Goal: Task Accomplishment & Management: Manage account settings

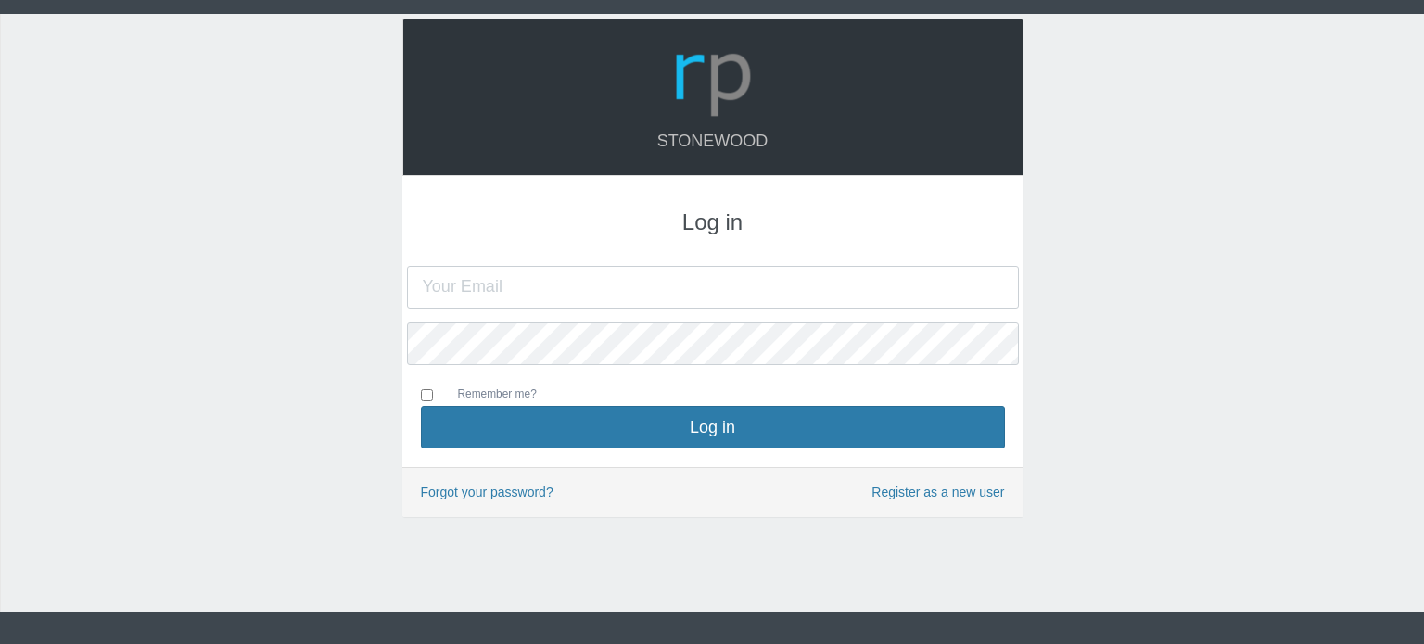
type input "[PERSON_NAME][EMAIL_ADDRESS][DOMAIN_NAME]"
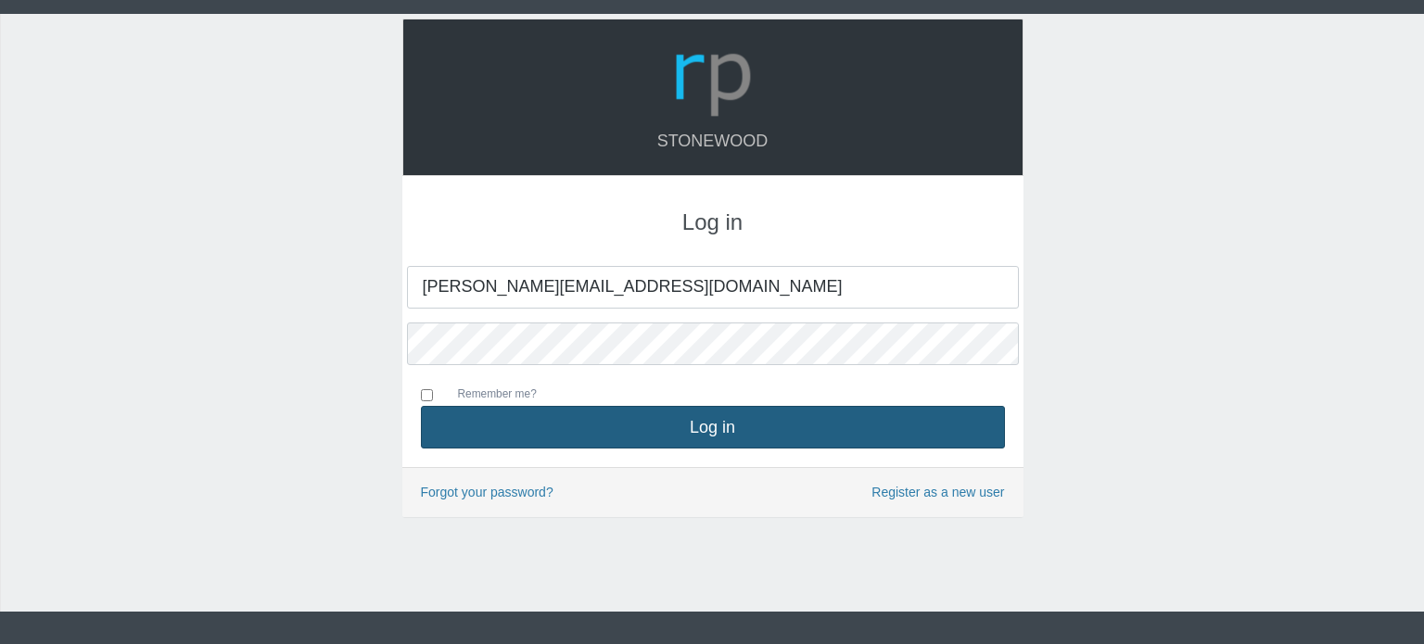
click at [794, 435] on button "Log in" at bounding box center [713, 427] width 584 height 43
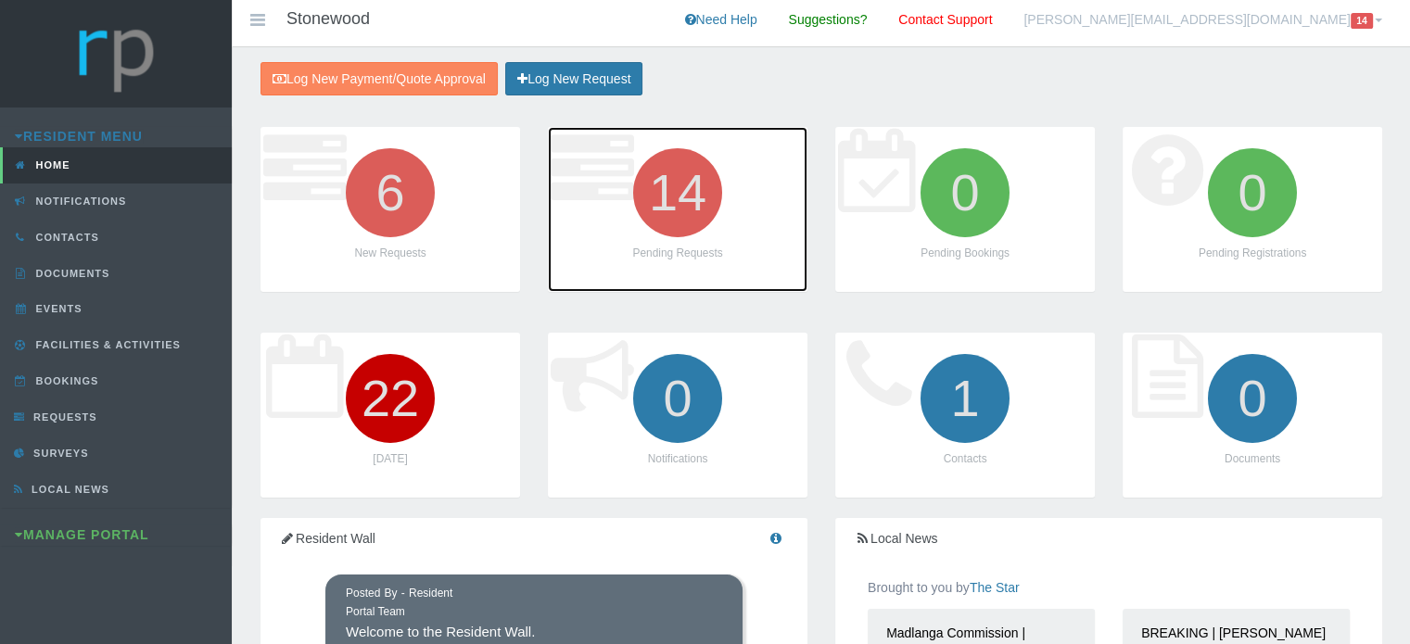
click at [657, 196] on icon "14" at bounding box center [678, 193] width 104 height 104
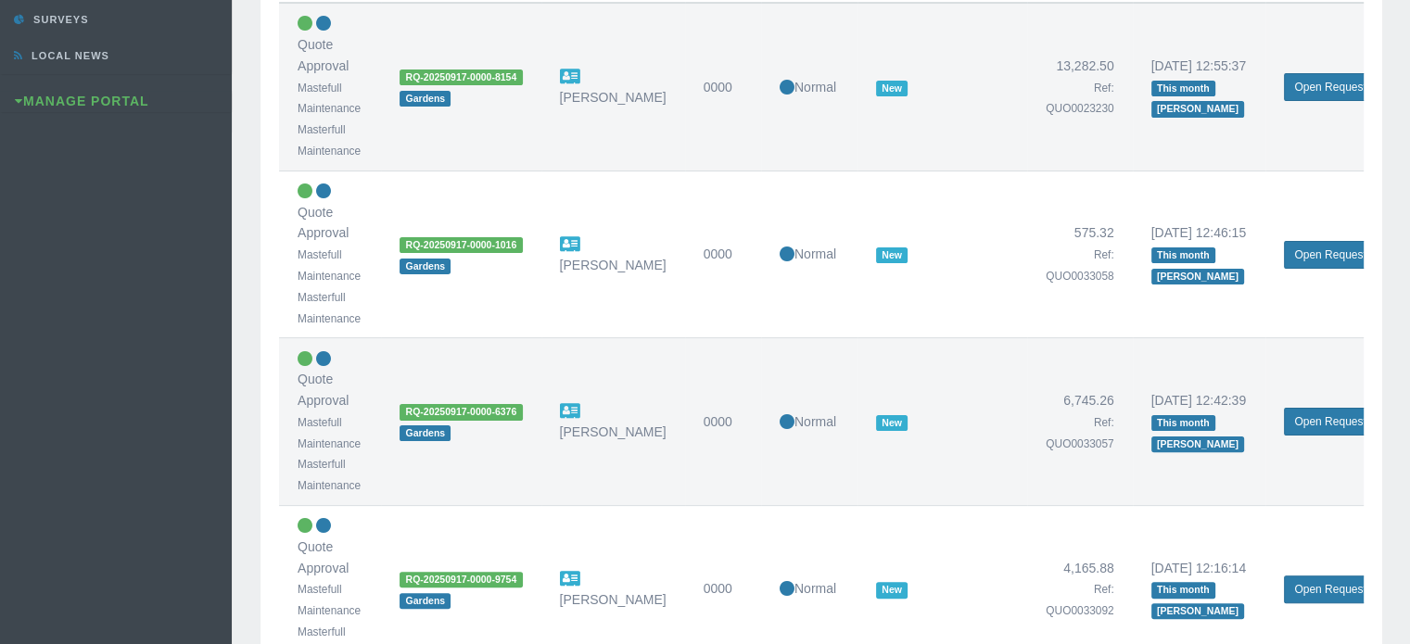
scroll to position [464, 0]
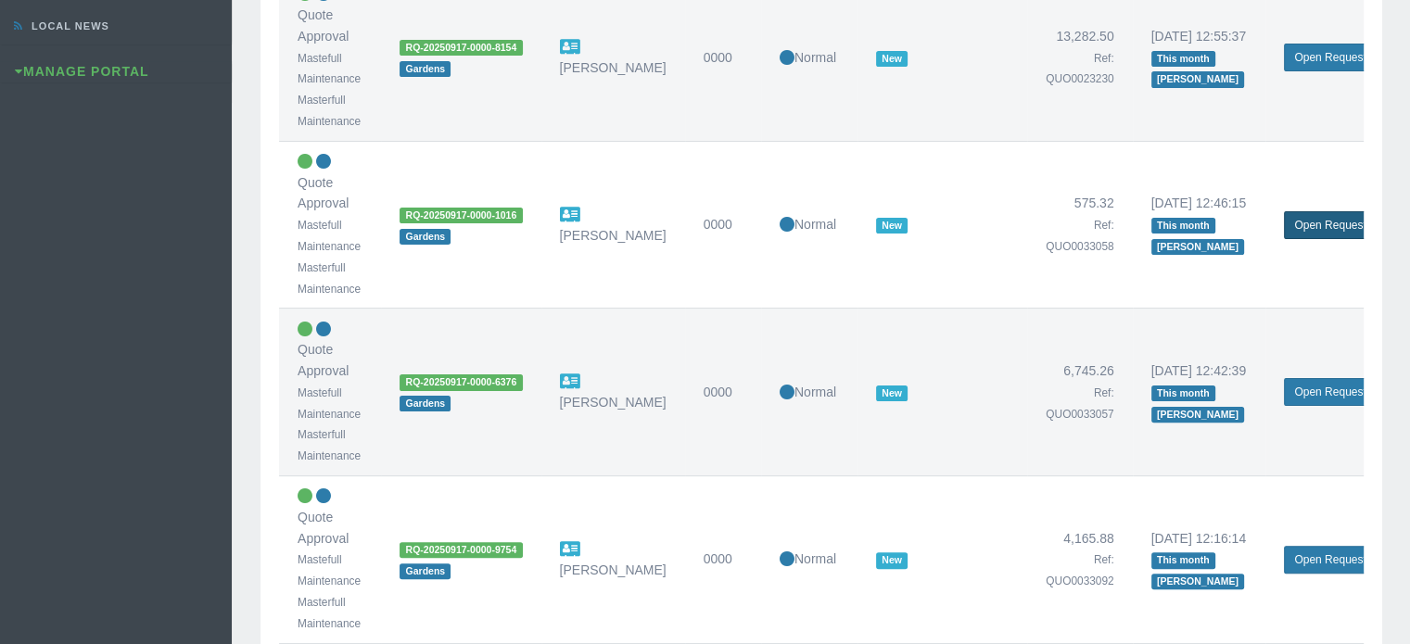
click at [1342, 226] on link "Open Request" at bounding box center [1330, 225] width 92 height 28
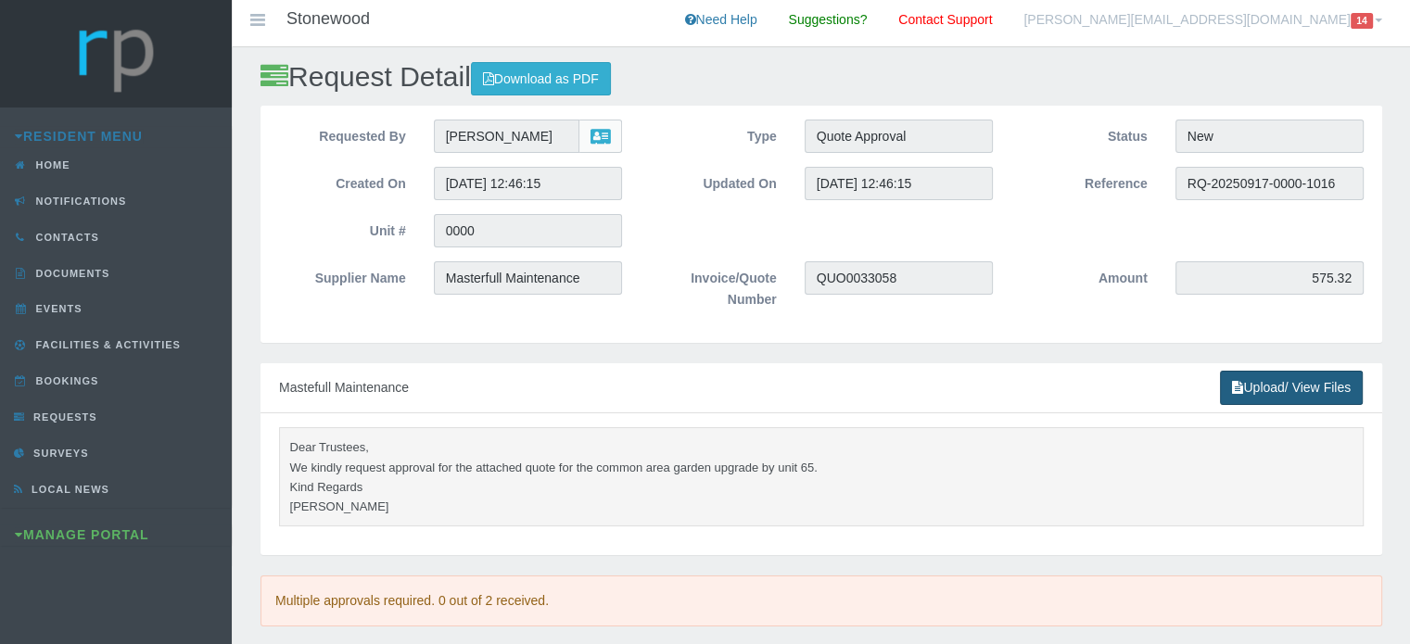
click at [1264, 387] on link "Upload/ View Files" at bounding box center [1291, 388] width 143 height 34
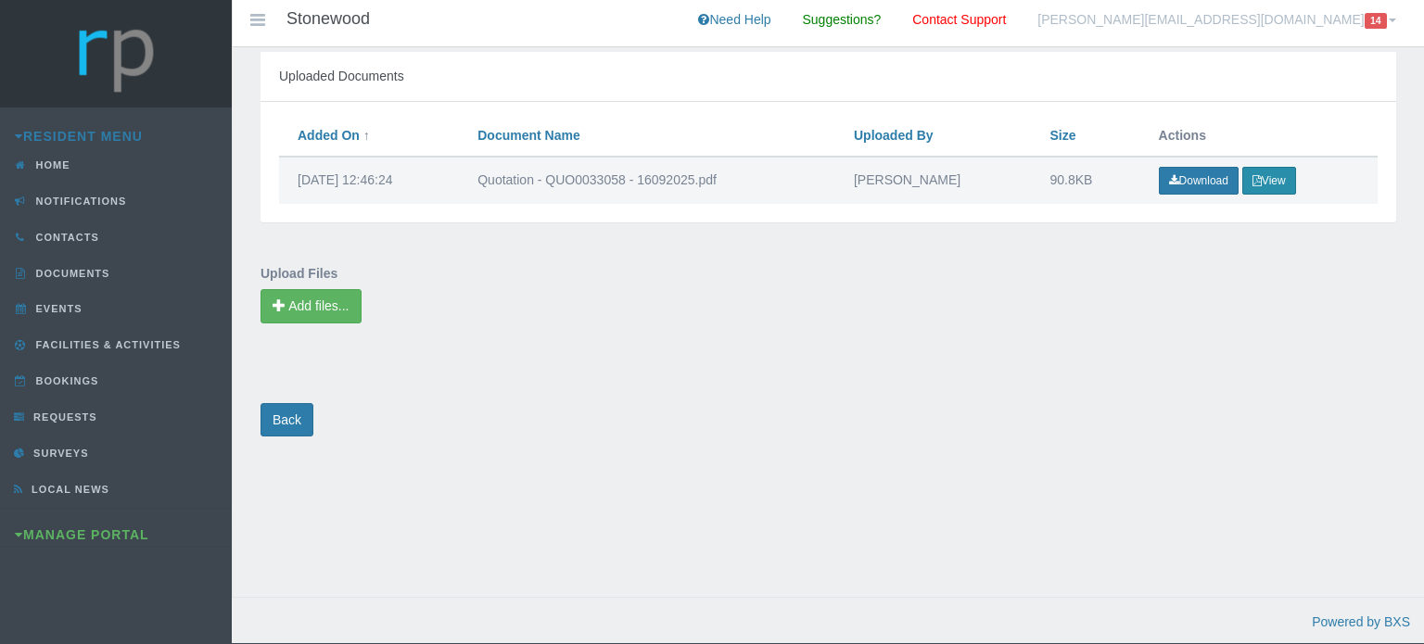
click at [1272, 177] on button "View" at bounding box center [1269, 181] width 54 height 28
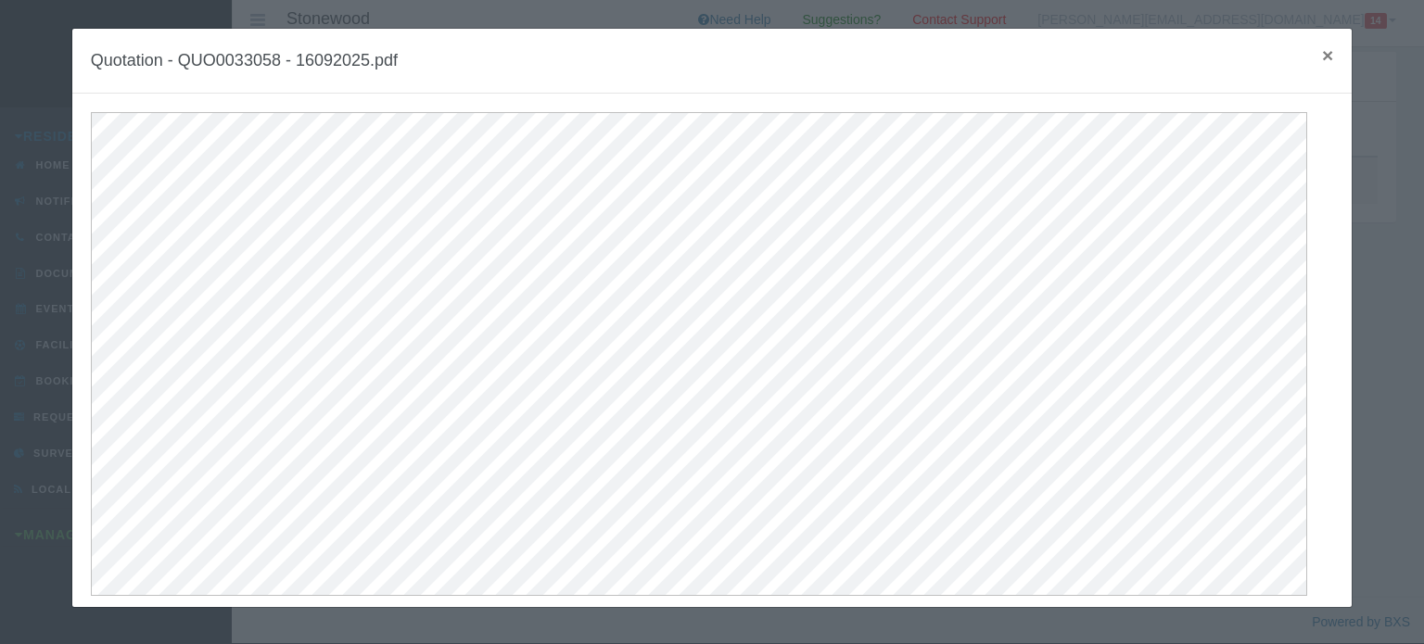
click at [1322, 62] on span "×" at bounding box center [1327, 54] width 11 height 21
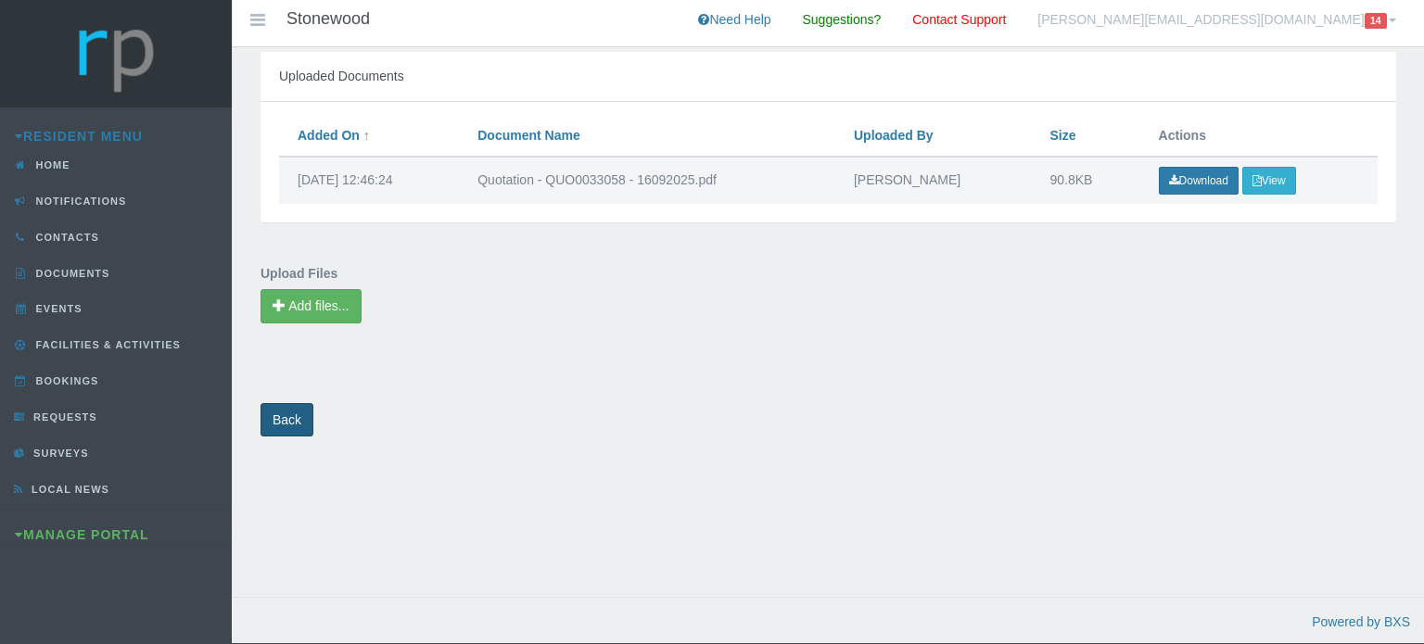
click at [294, 425] on link "Back" at bounding box center [286, 420] width 53 height 34
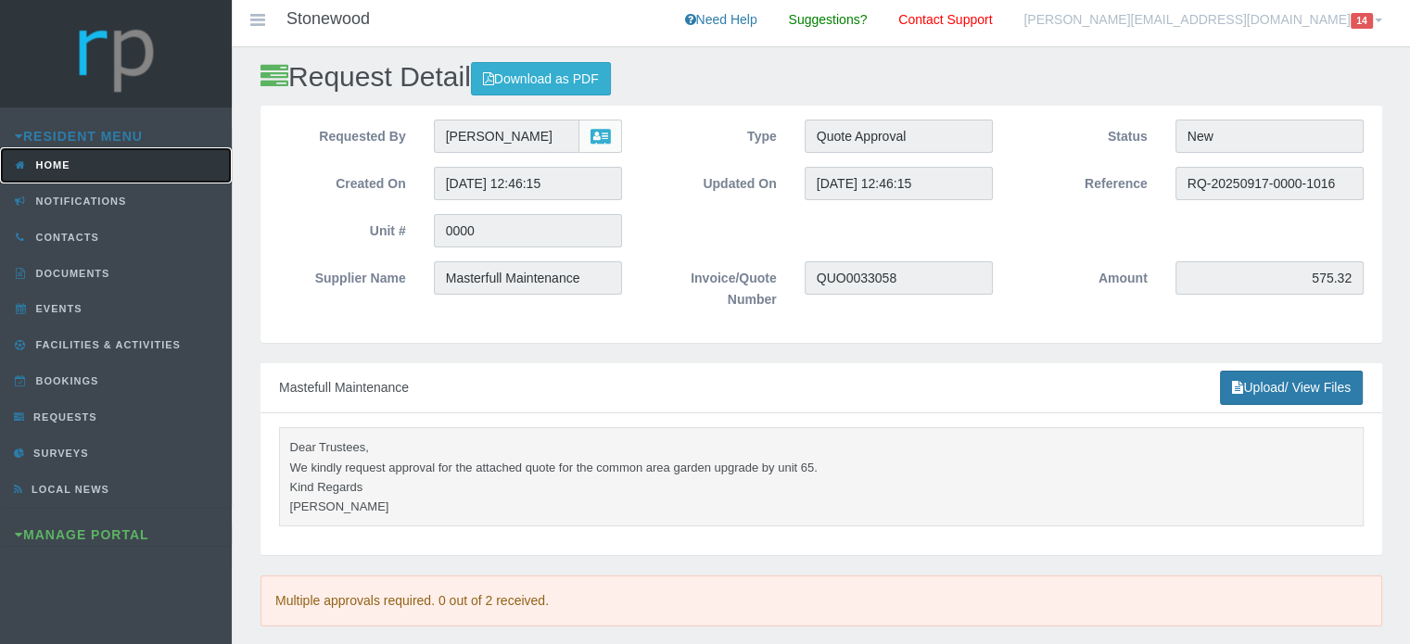
click at [69, 161] on span "Home" at bounding box center [51, 164] width 39 height 11
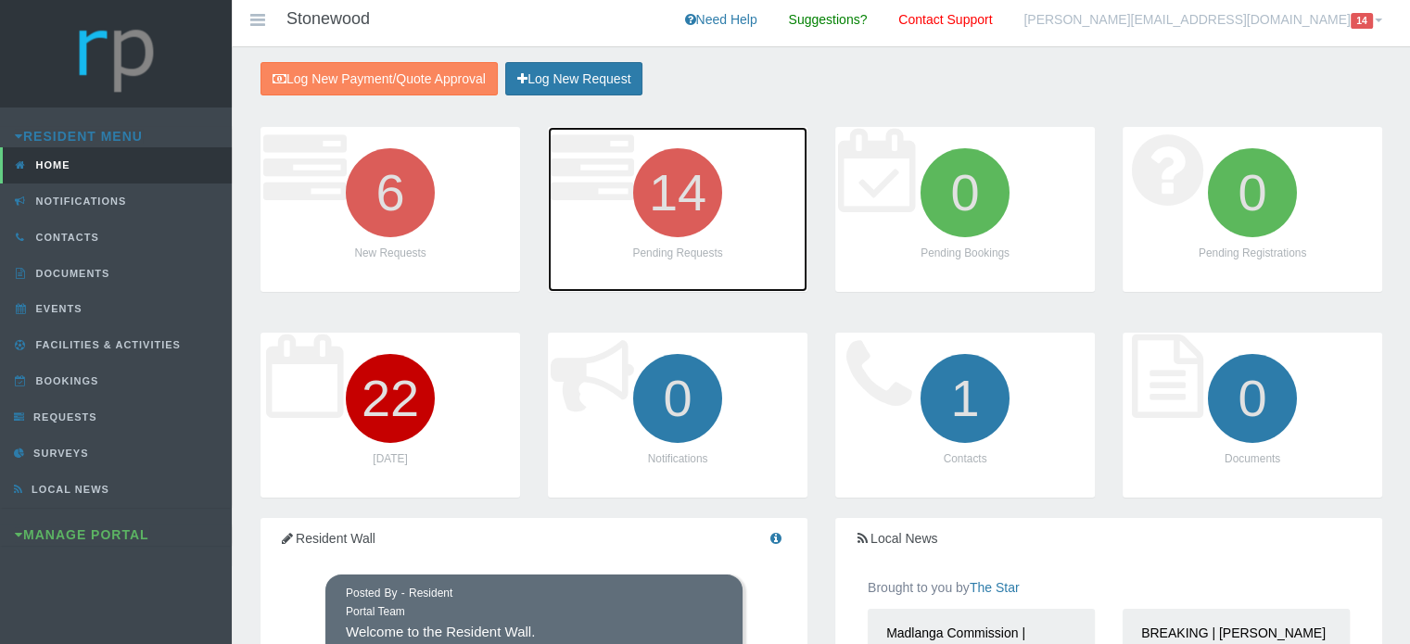
click at [691, 224] on icon "14" at bounding box center [678, 193] width 104 height 104
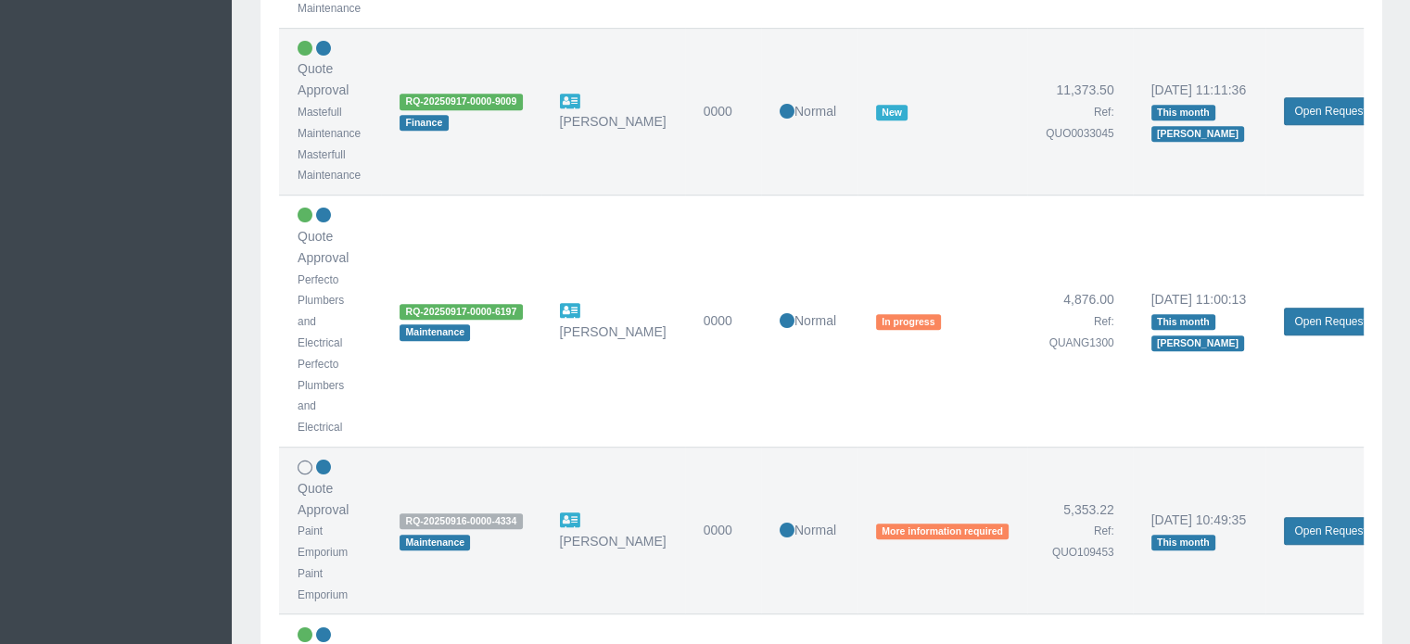
scroll to position [1112, 0]
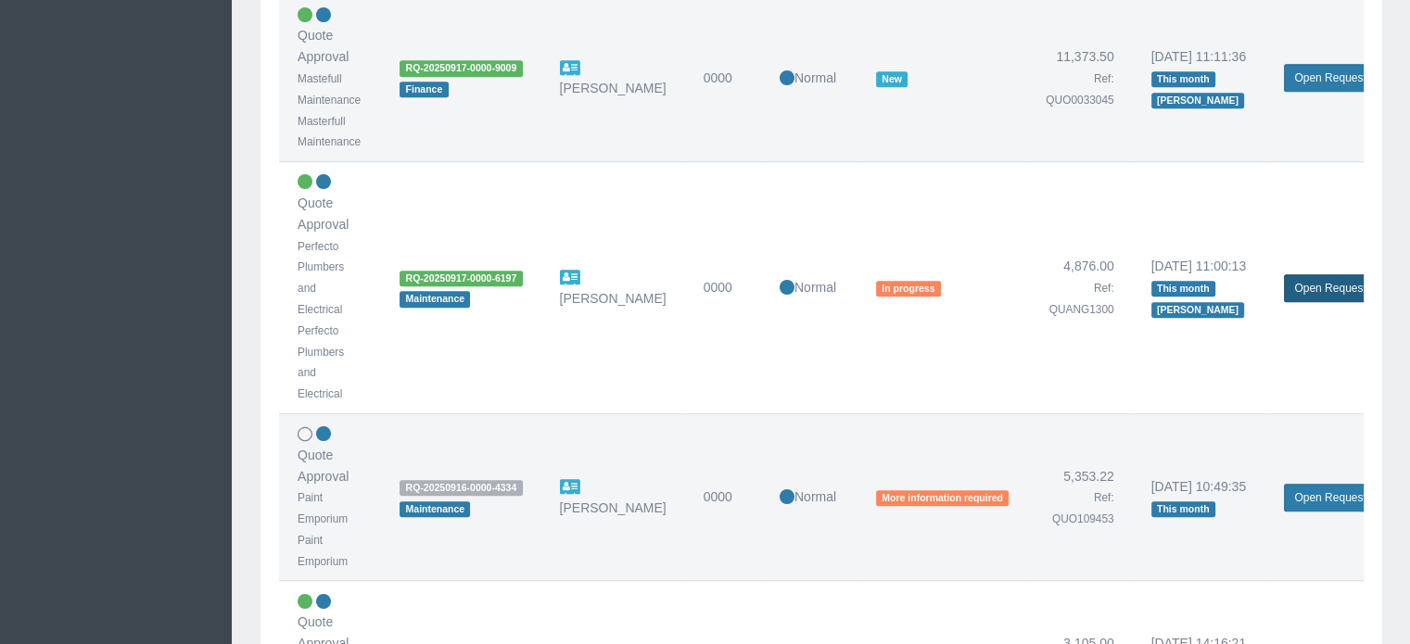
click at [1292, 290] on link "Open Request" at bounding box center [1330, 288] width 92 height 28
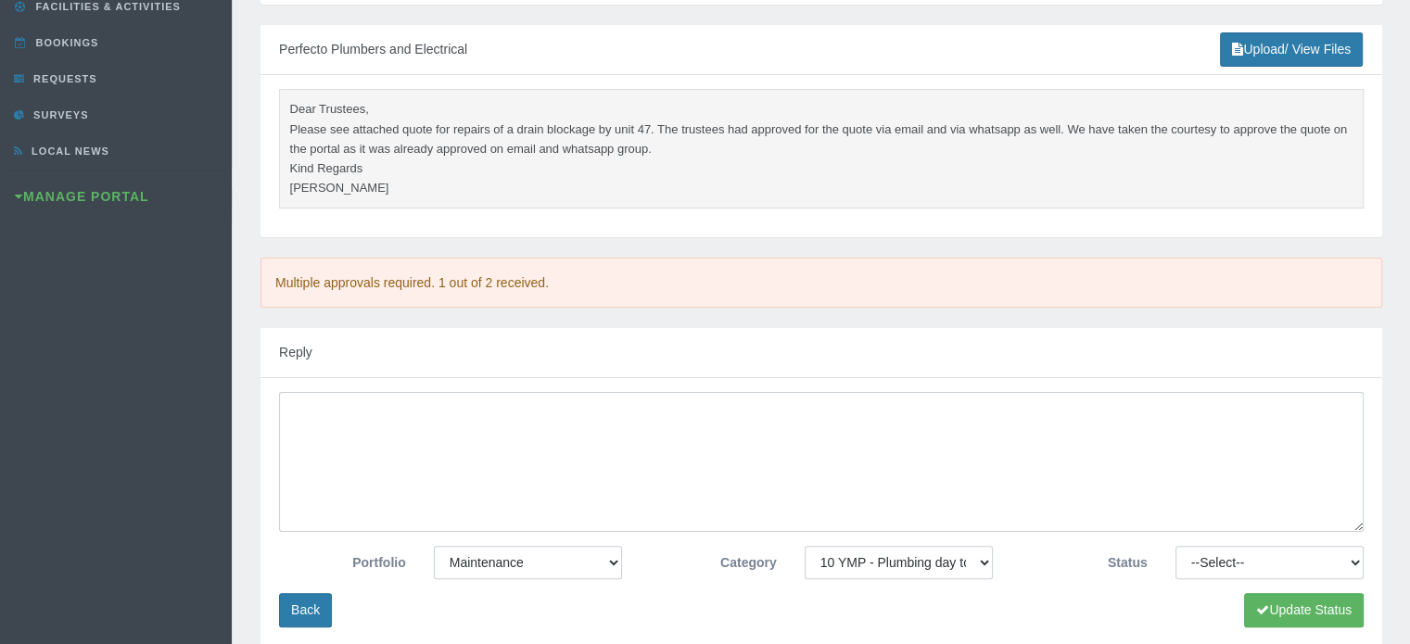
scroll to position [371, 0]
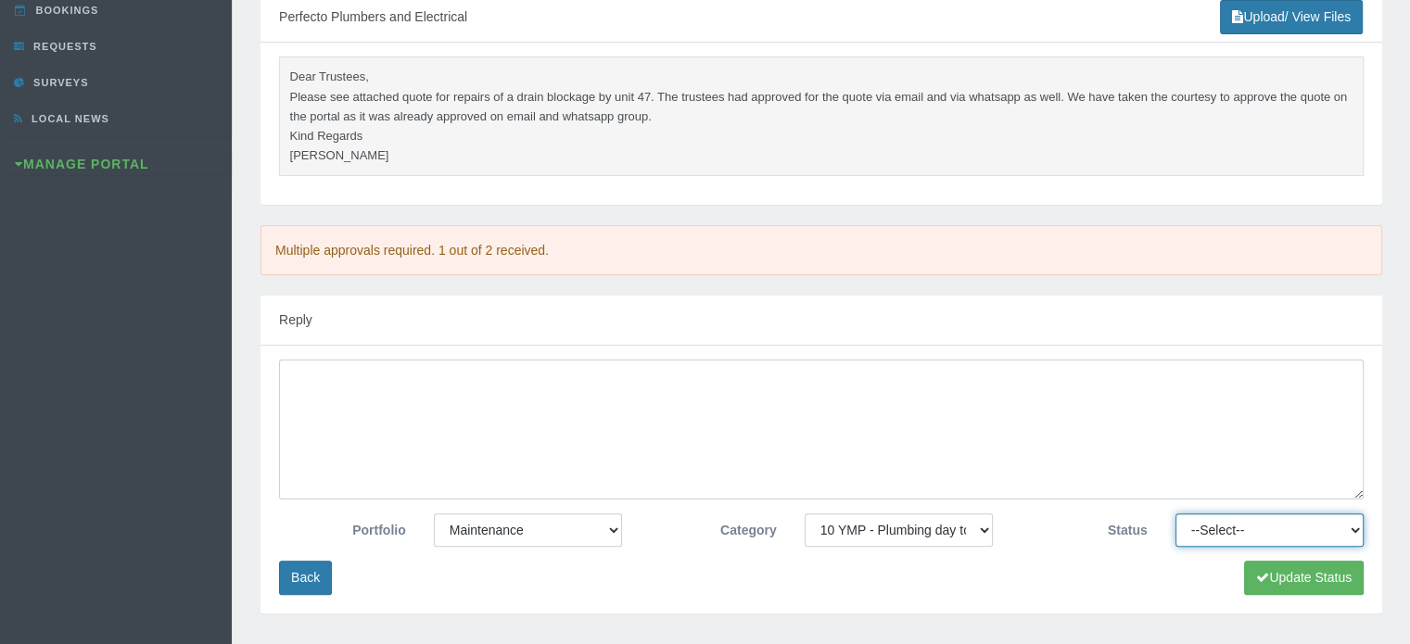
click at [1225, 522] on select "--Select-- Approved Cancelled Completed Declined More information required New …" at bounding box center [1269, 530] width 188 height 33
select select "APPROVED"
click at [1175, 514] on select "--Select-- Approved Cancelled Completed Declined More information required New …" at bounding box center [1269, 530] width 188 height 33
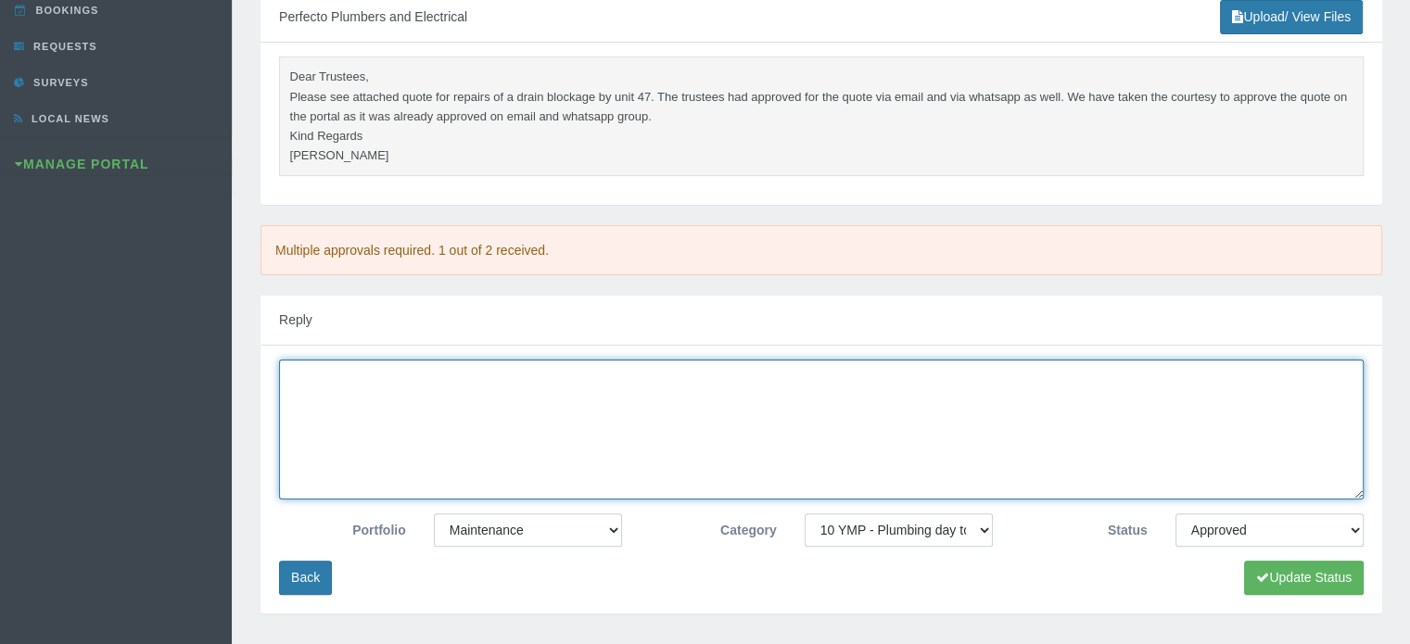
click at [983, 396] on textarea at bounding box center [821, 430] width 1085 height 140
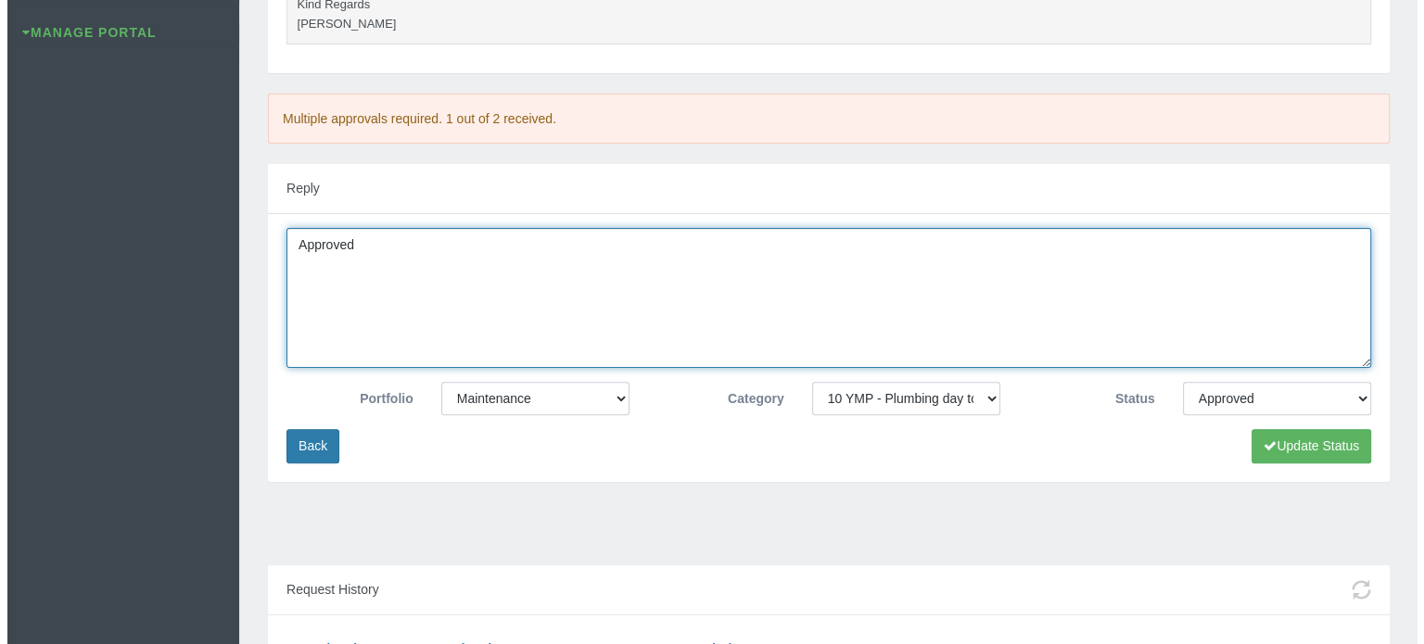
scroll to position [649, 0]
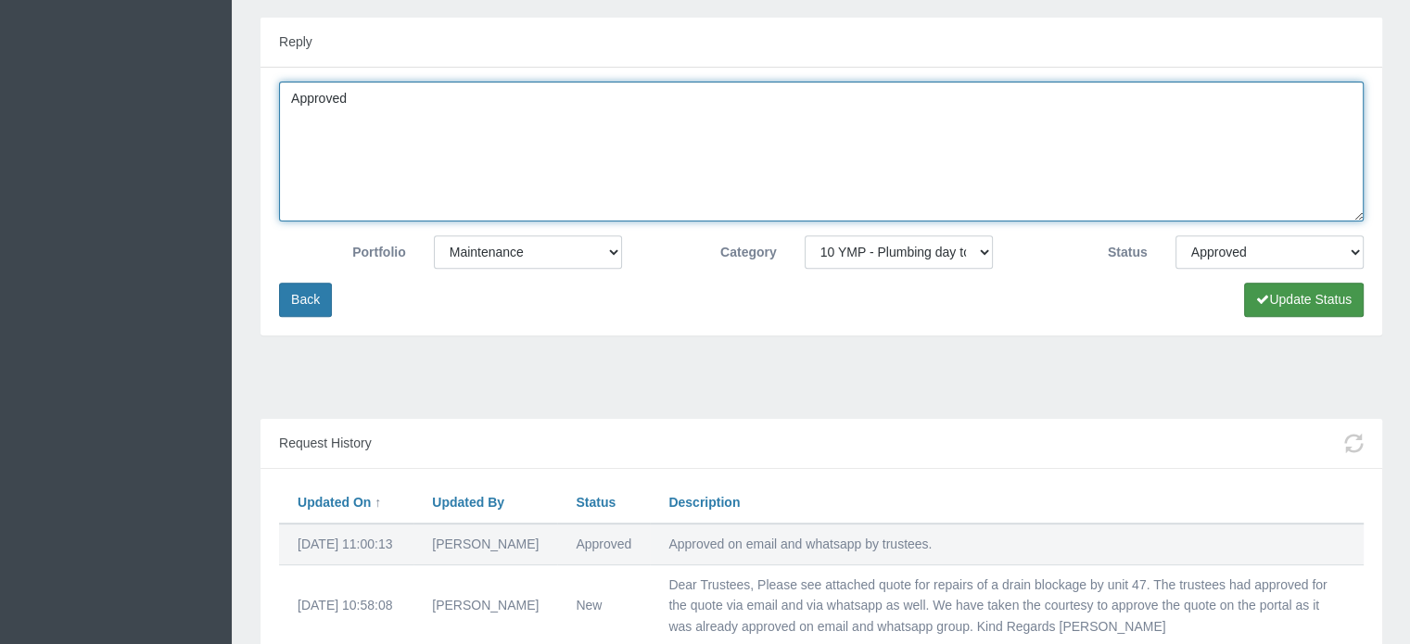
type textarea "Approved"
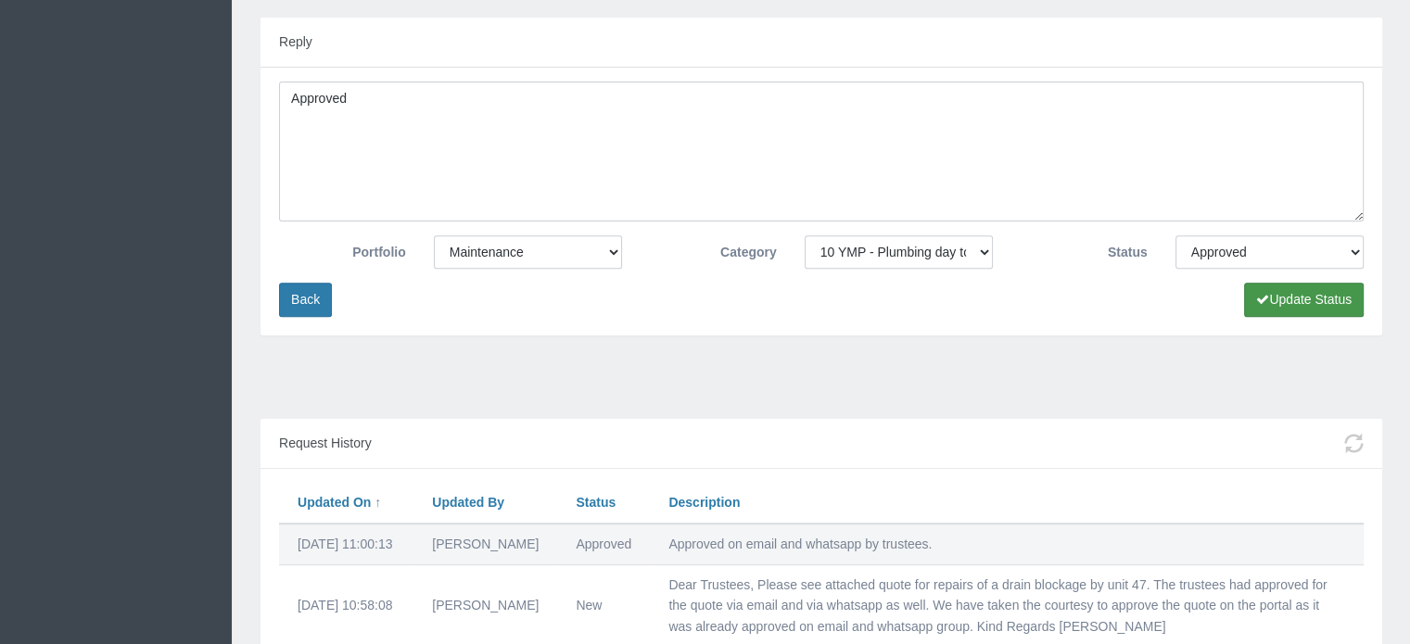
click at [1279, 294] on button "Update Status" at bounding box center [1304, 300] width 120 height 34
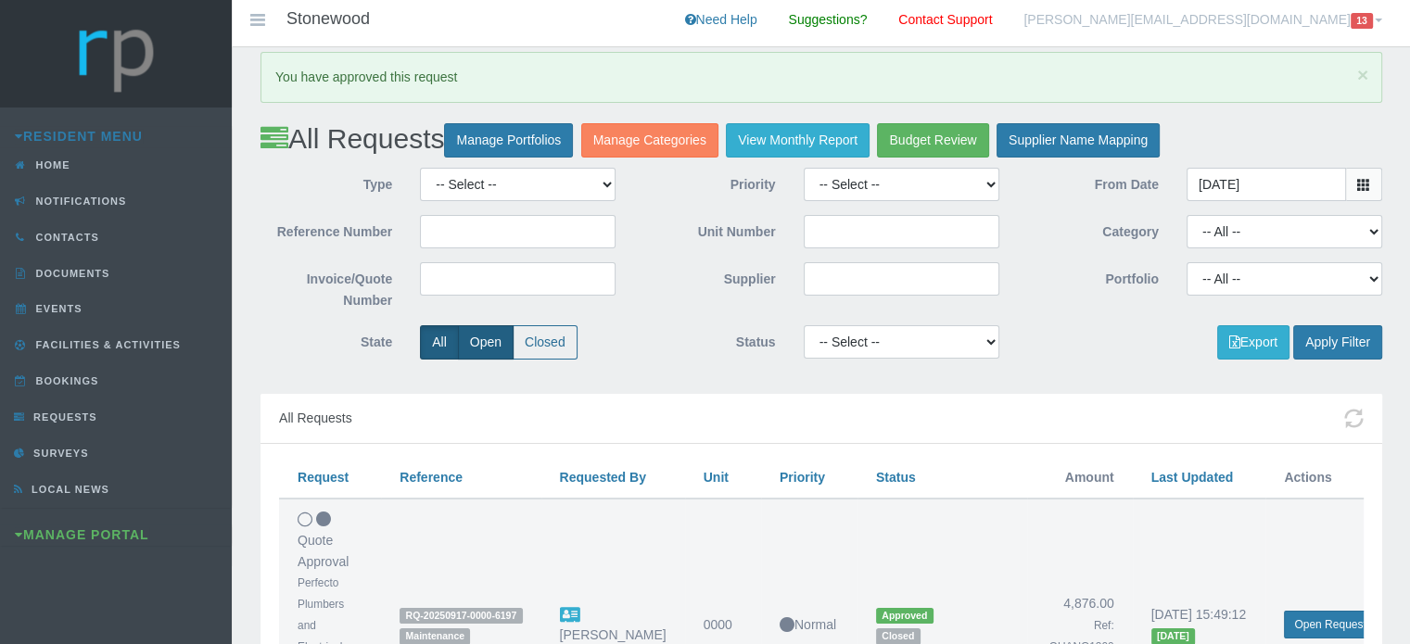
click at [482, 343] on label "Open" at bounding box center [486, 342] width 56 height 34
radio input "true"
click at [1328, 328] on button "Apply Filter" at bounding box center [1337, 342] width 89 height 34
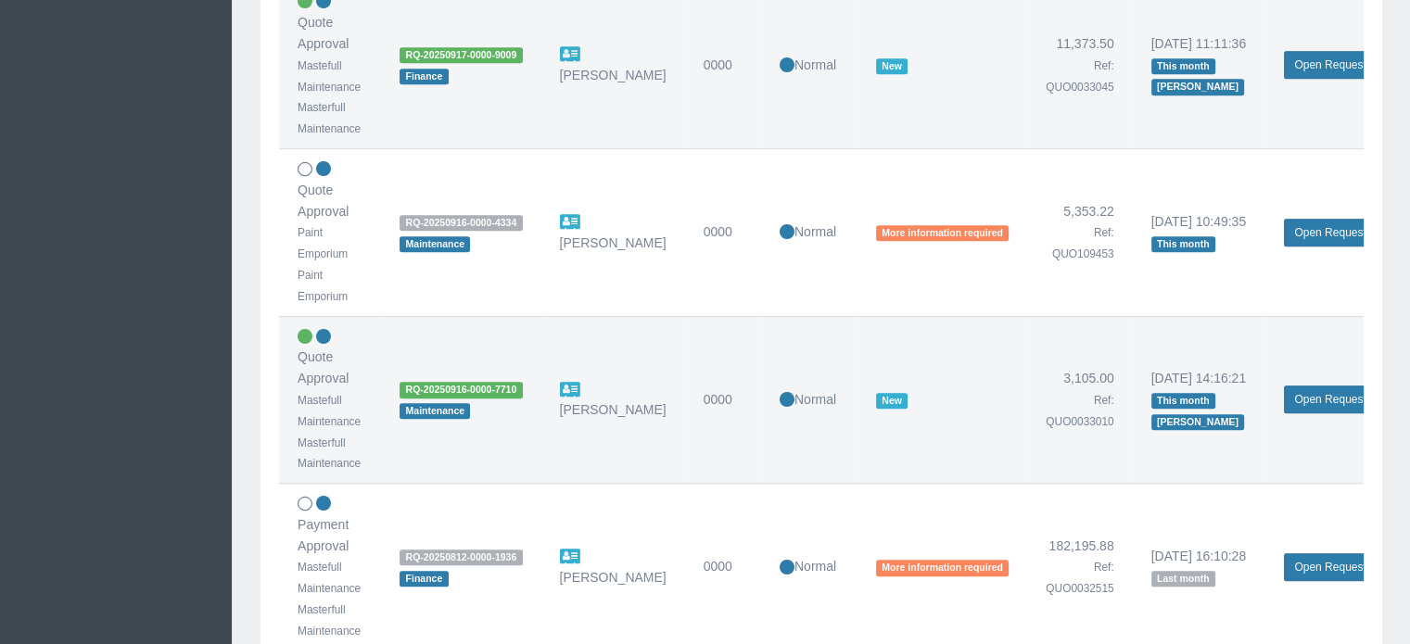
scroll to position [1205, 0]
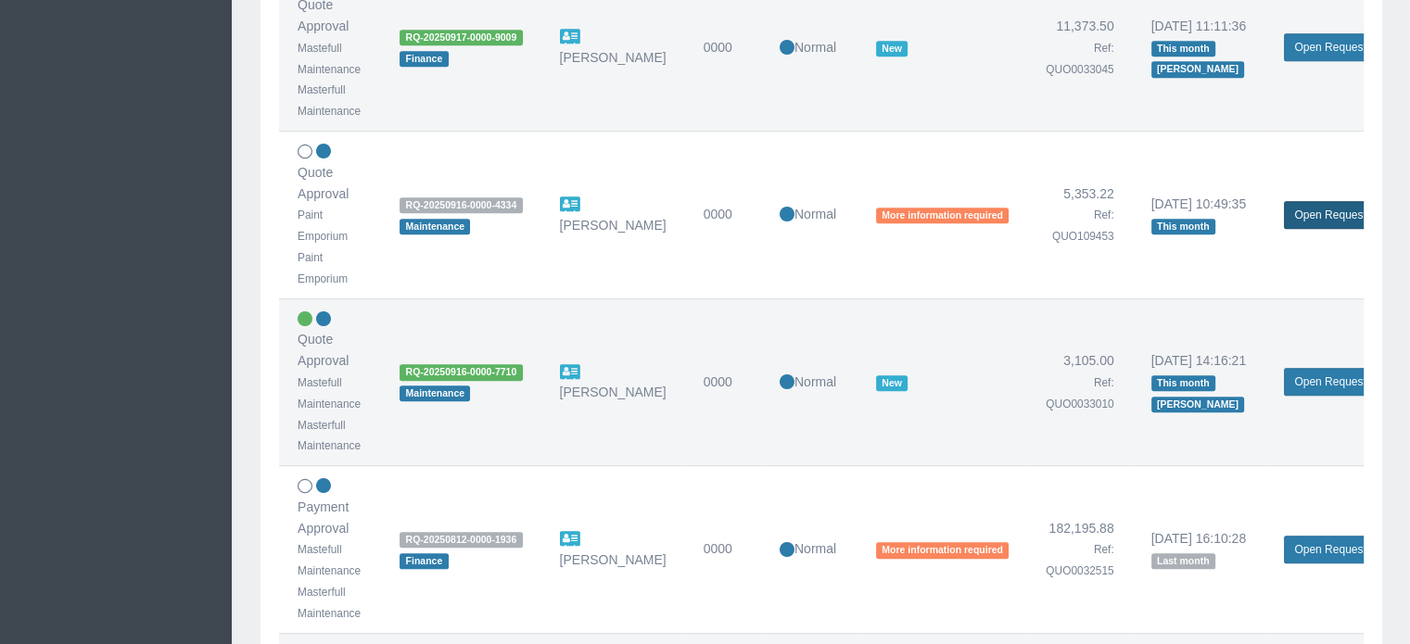
click at [1292, 219] on link "Open Request" at bounding box center [1330, 215] width 92 height 28
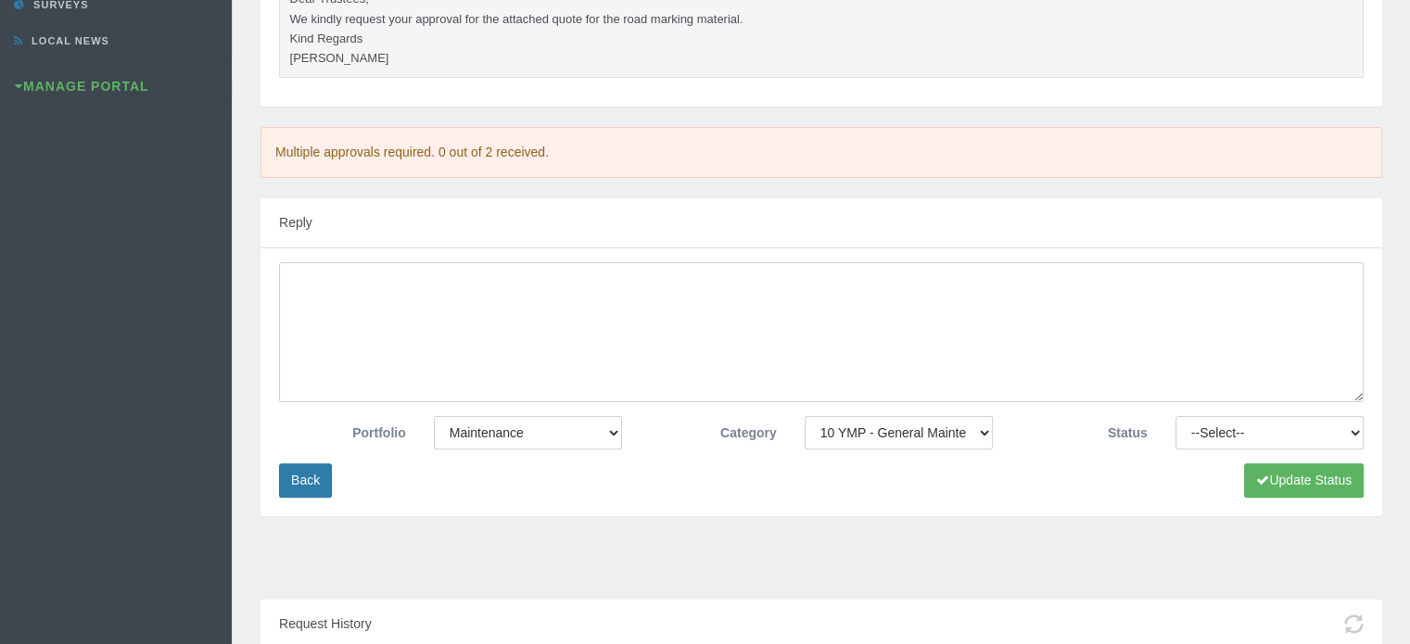
scroll to position [464, 0]
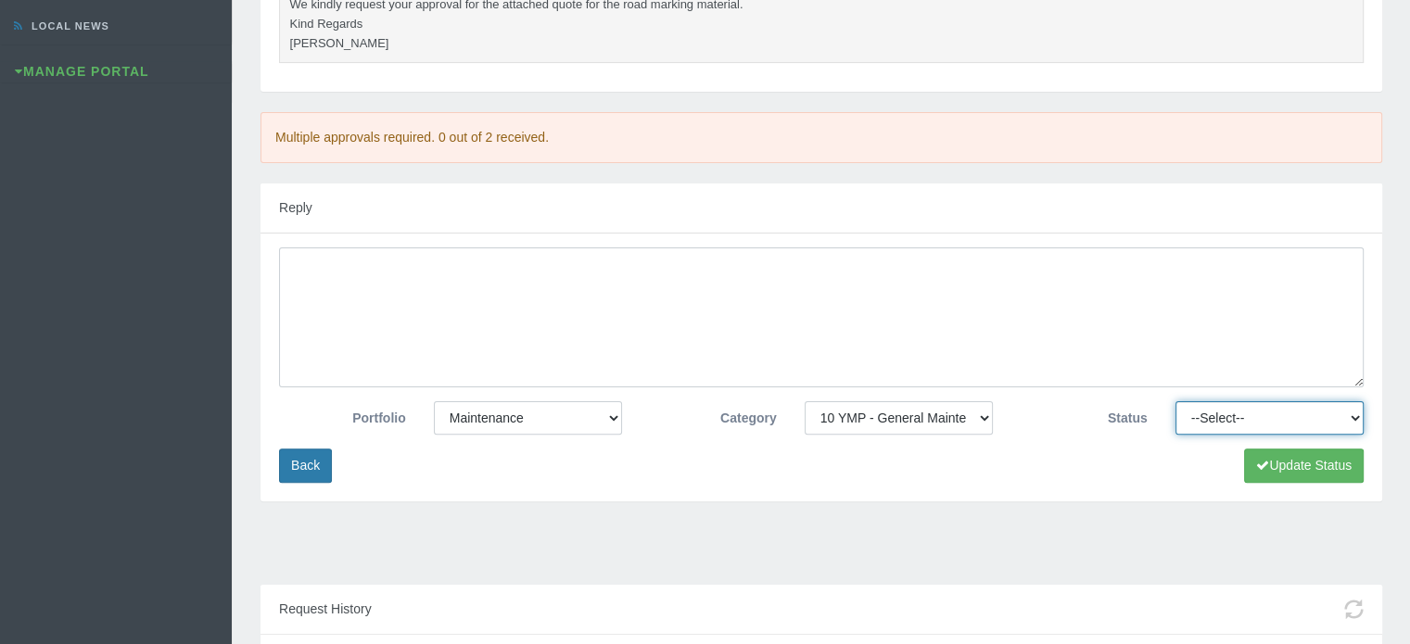
click at [1213, 417] on select "--Select-- Approved Cancelled Completed Declined More information required New …" at bounding box center [1269, 417] width 188 height 33
select select "APPROVED"
click at [1175, 401] on select "--Select-- Approved Cancelled Completed Declined More information required New …" at bounding box center [1269, 417] width 188 height 33
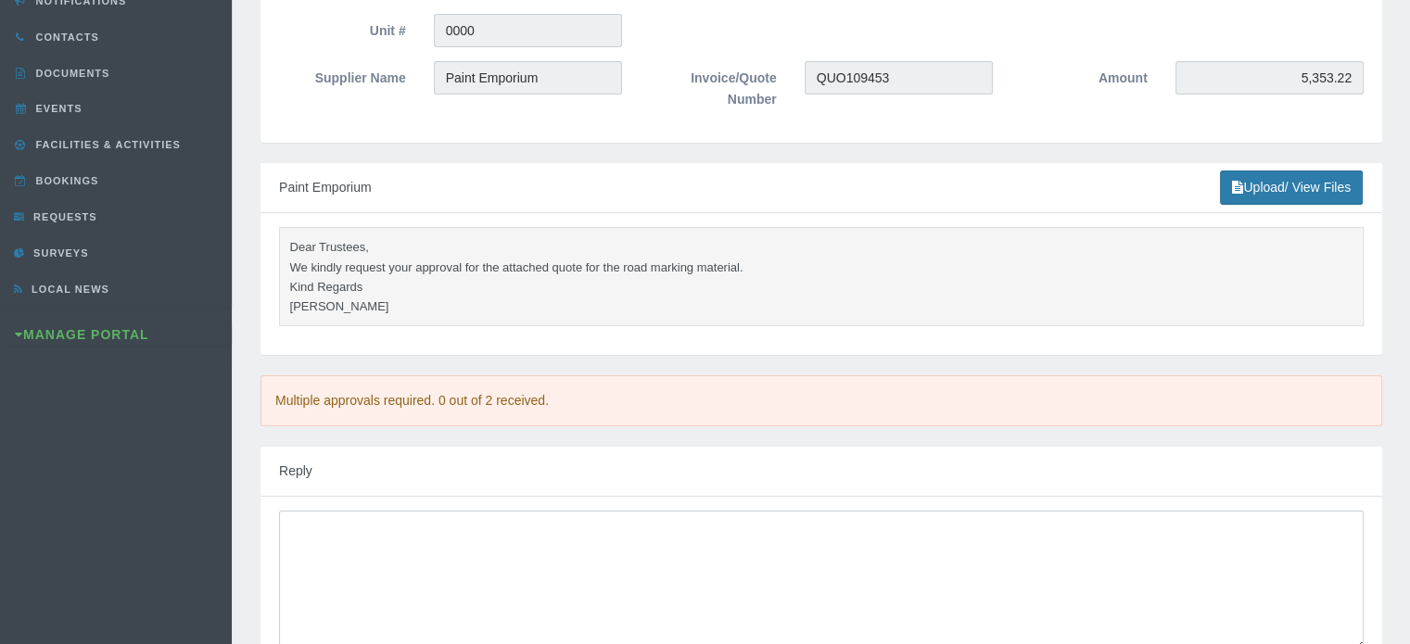
scroll to position [185, 0]
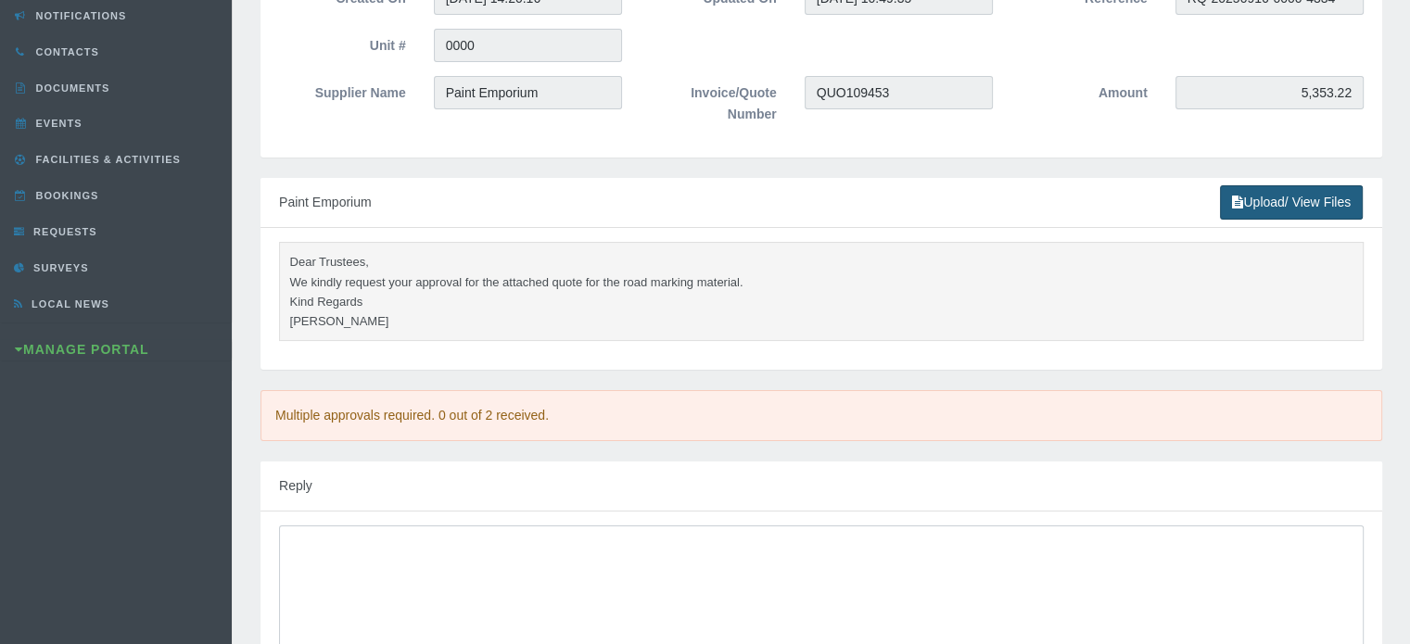
click at [1292, 200] on link "Upload/ View Files" at bounding box center [1291, 202] width 143 height 34
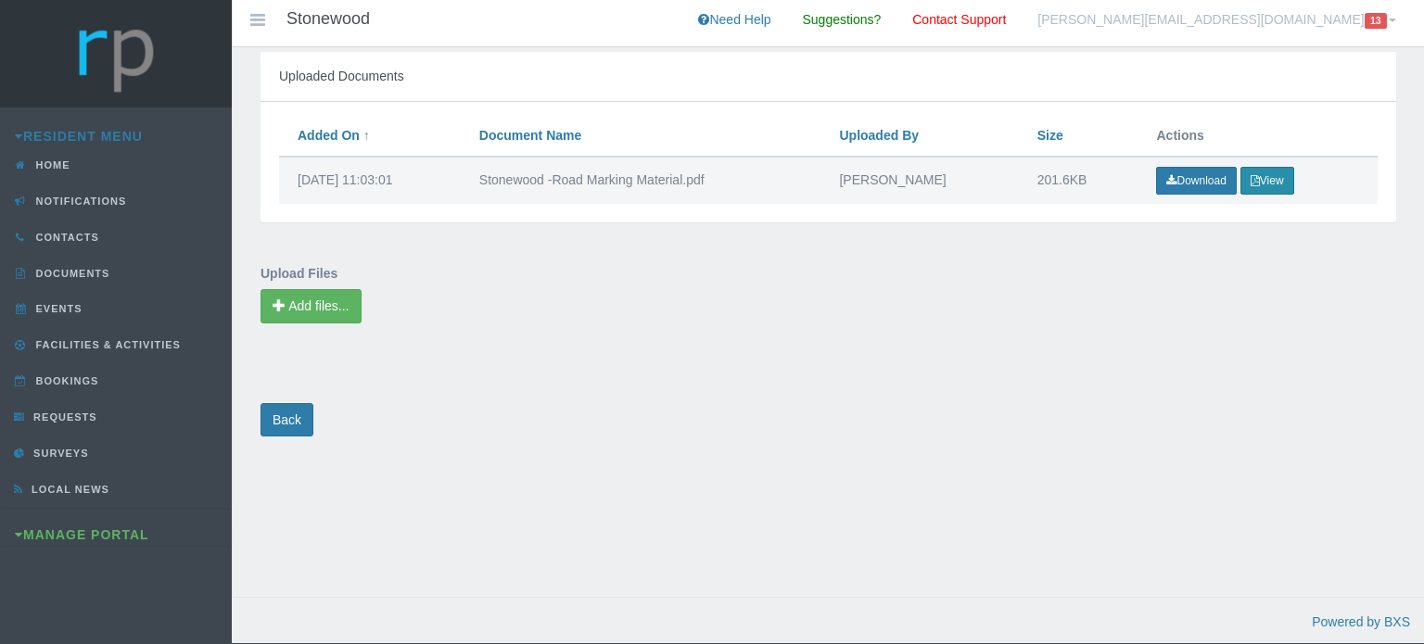
click at [1266, 187] on button "View" at bounding box center [1267, 181] width 54 height 28
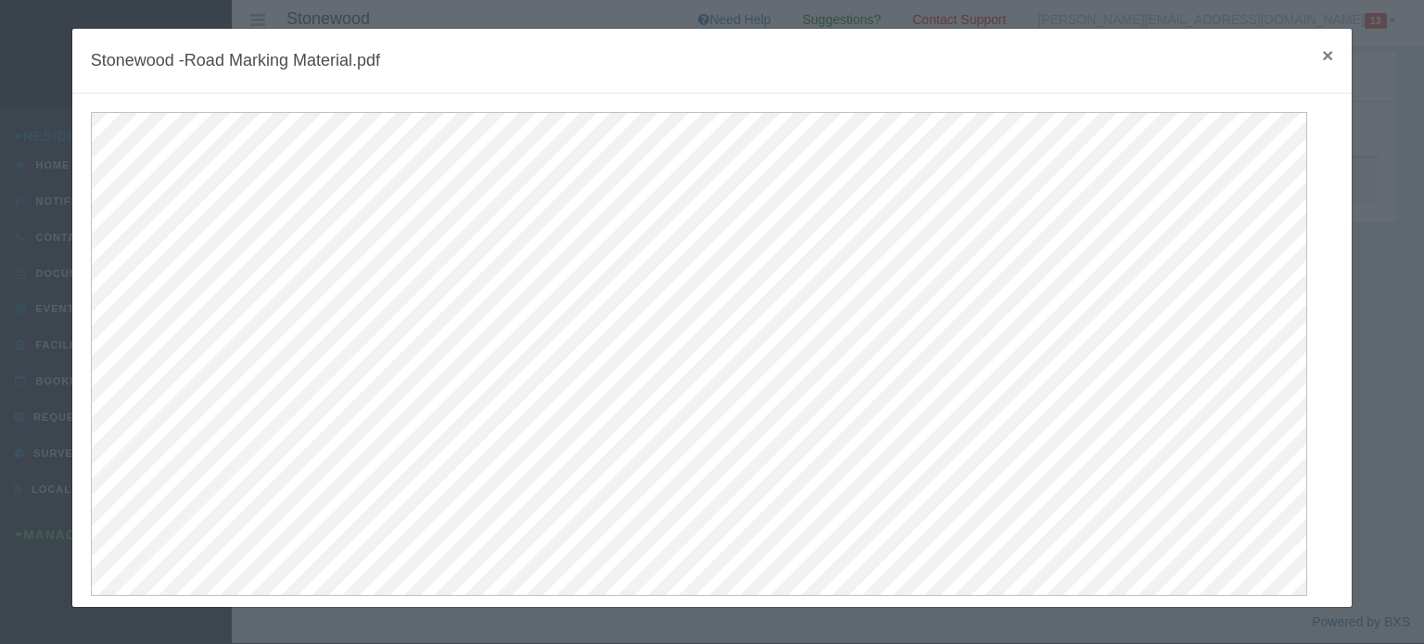
click at [1322, 55] on span "×" at bounding box center [1327, 54] width 11 height 21
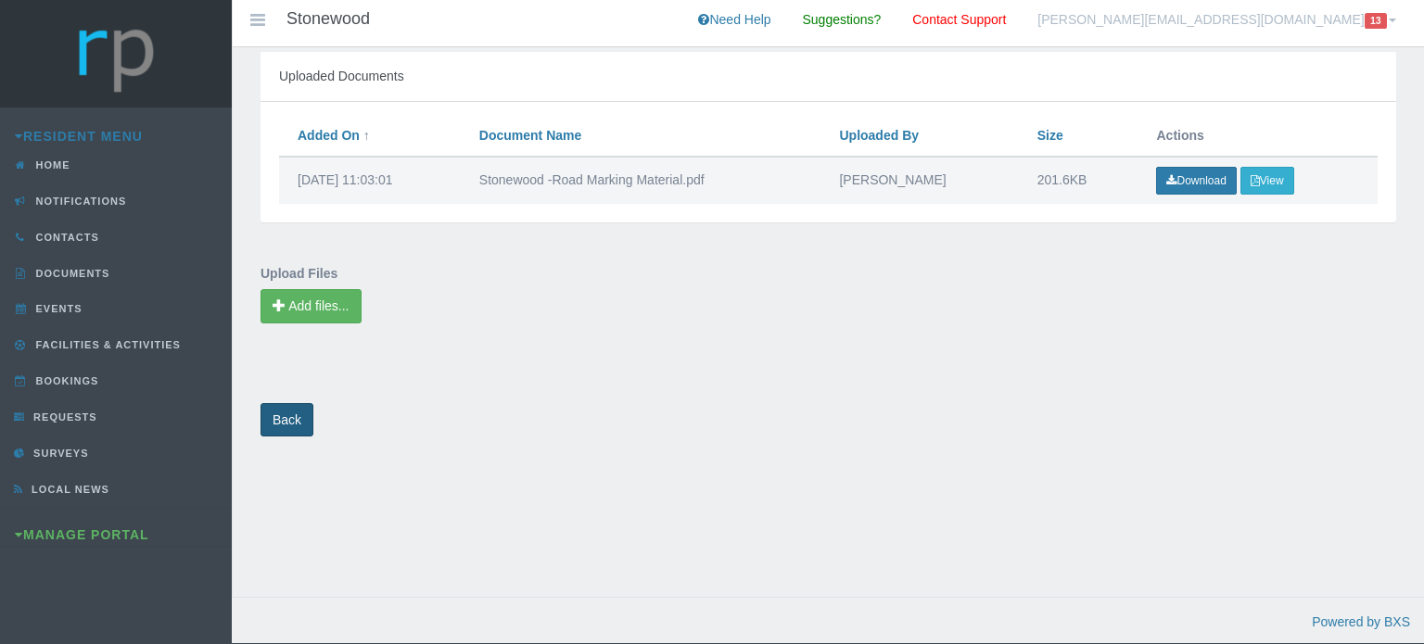
click at [286, 424] on link "Back" at bounding box center [286, 420] width 53 height 34
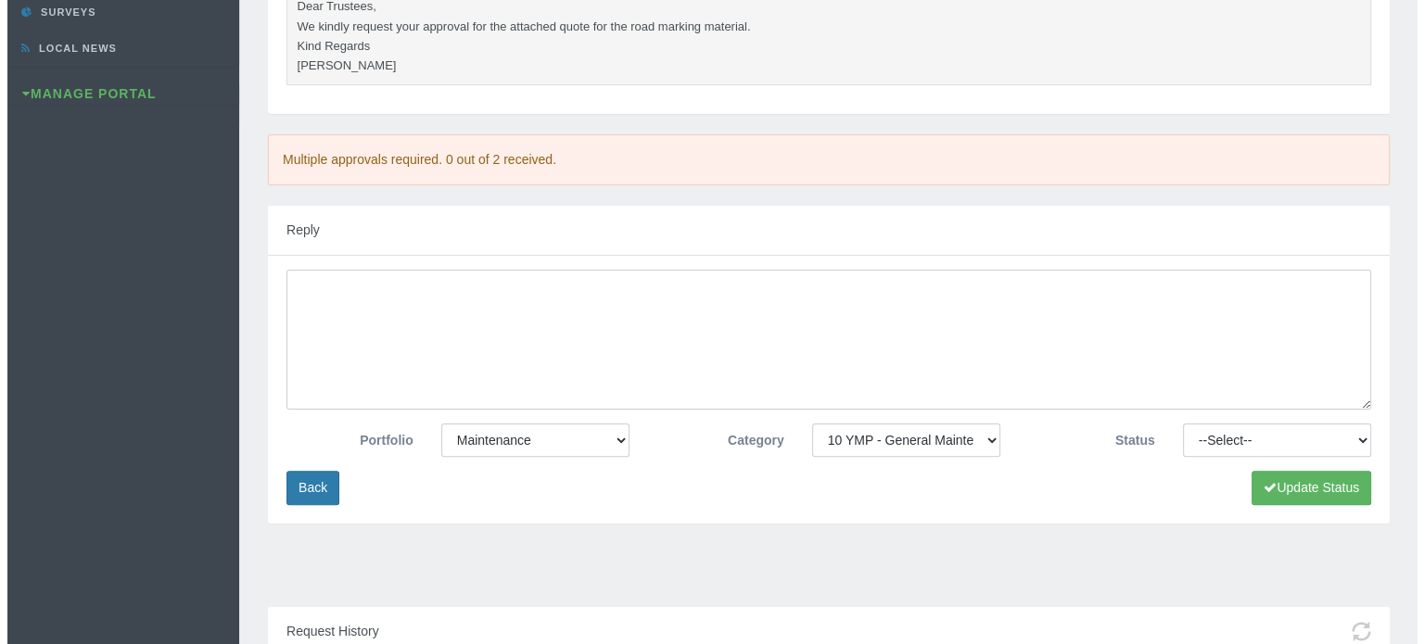
scroll to position [464, 0]
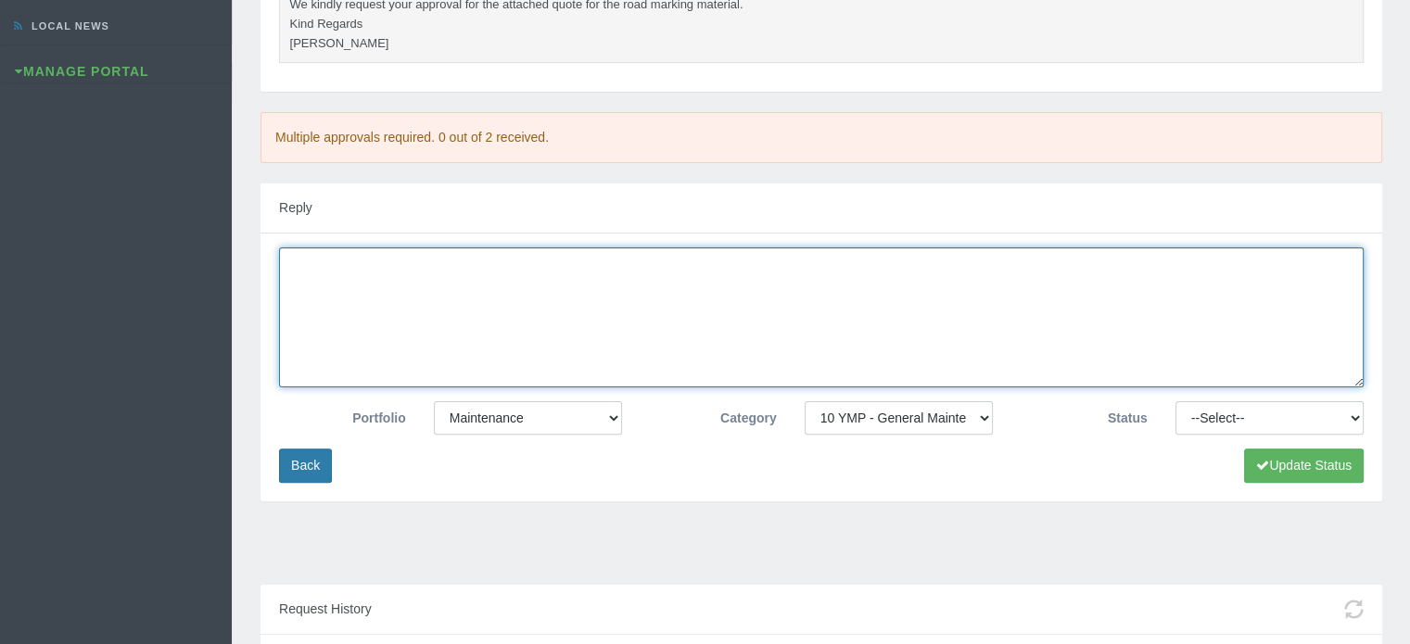
click at [415, 290] on textarea at bounding box center [821, 318] width 1085 height 140
type textarea "Approved"
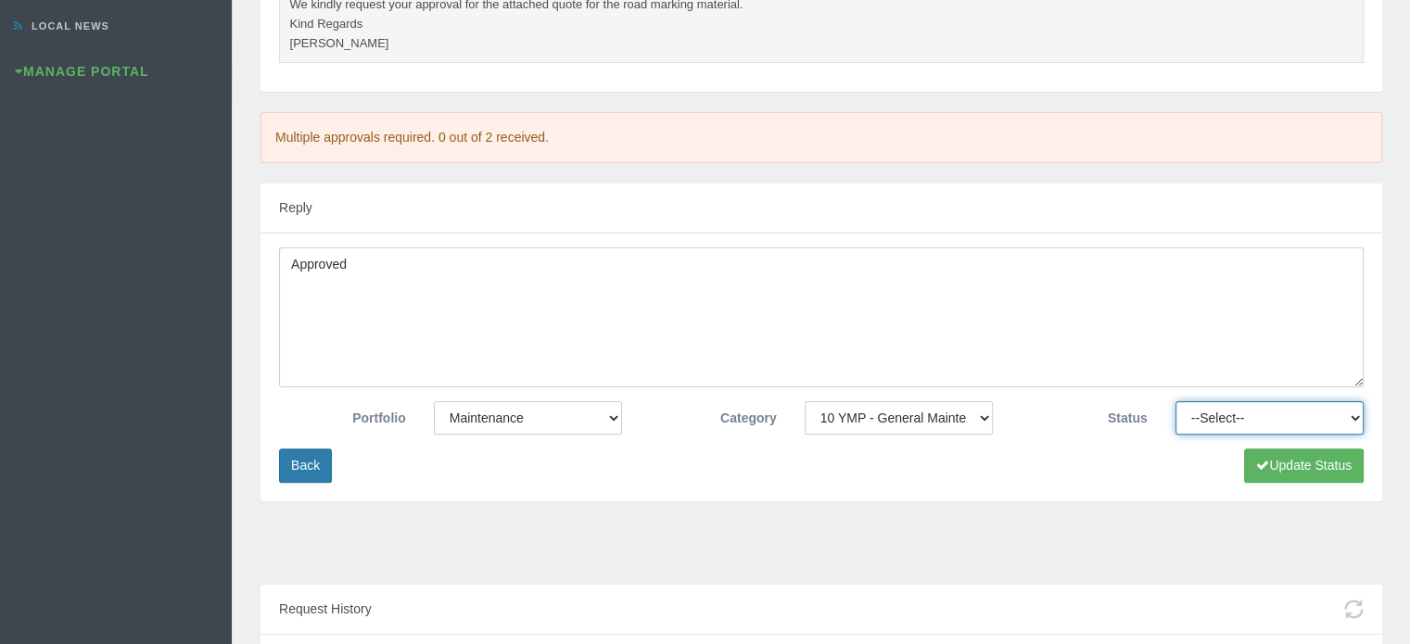
click at [1257, 415] on select "--Select-- Approved Cancelled Completed Declined More information required New …" at bounding box center [1269, 417] width 188 height 33
select select "APPROVED"
click at [1175, 401] on select "--Select-- Approved Cancelled Completed Declined More information required New …" at bounding box center [1269, 417] width 188 height 33
click at [1270, 464] on button "Update Status" at bounding box center [1304, 466] width 120 height 34
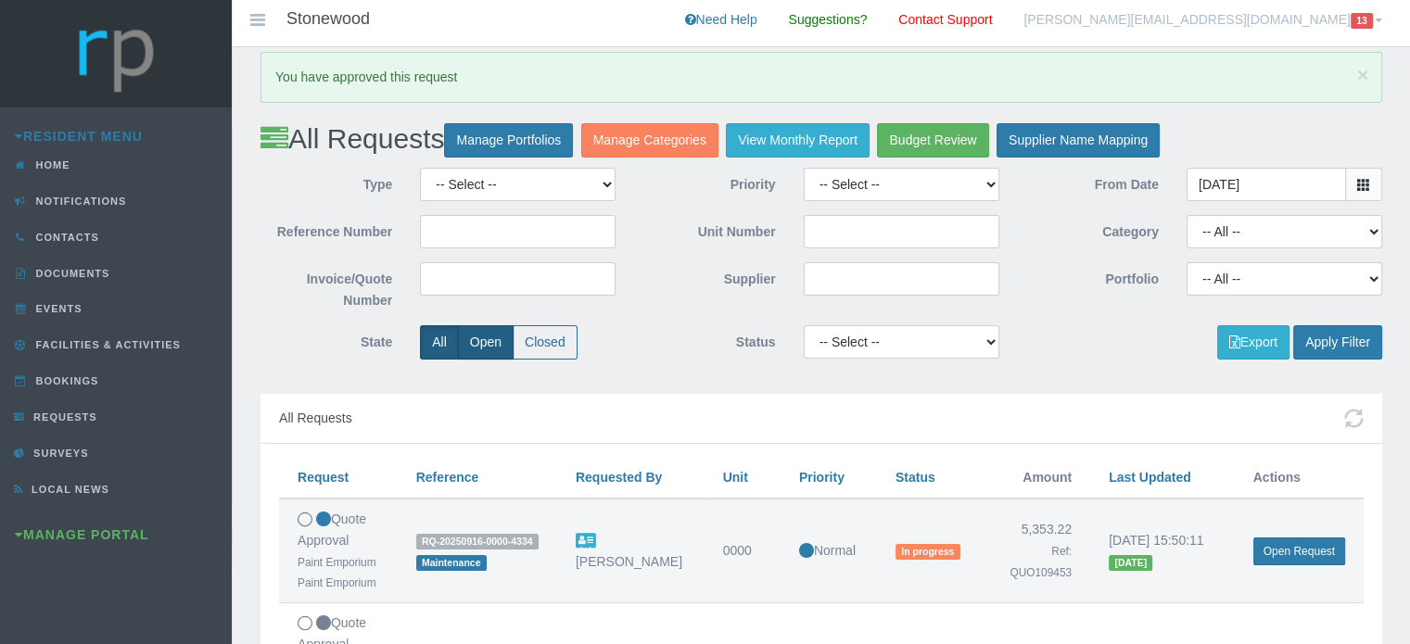
click at [489, 342] on label "Open" at bounding box center [486, 342] width 56 height 34
radio input "true"
click at [1344, 344] on button "Apply Filter" at bounding box center [1337, 342] width 89 height 34
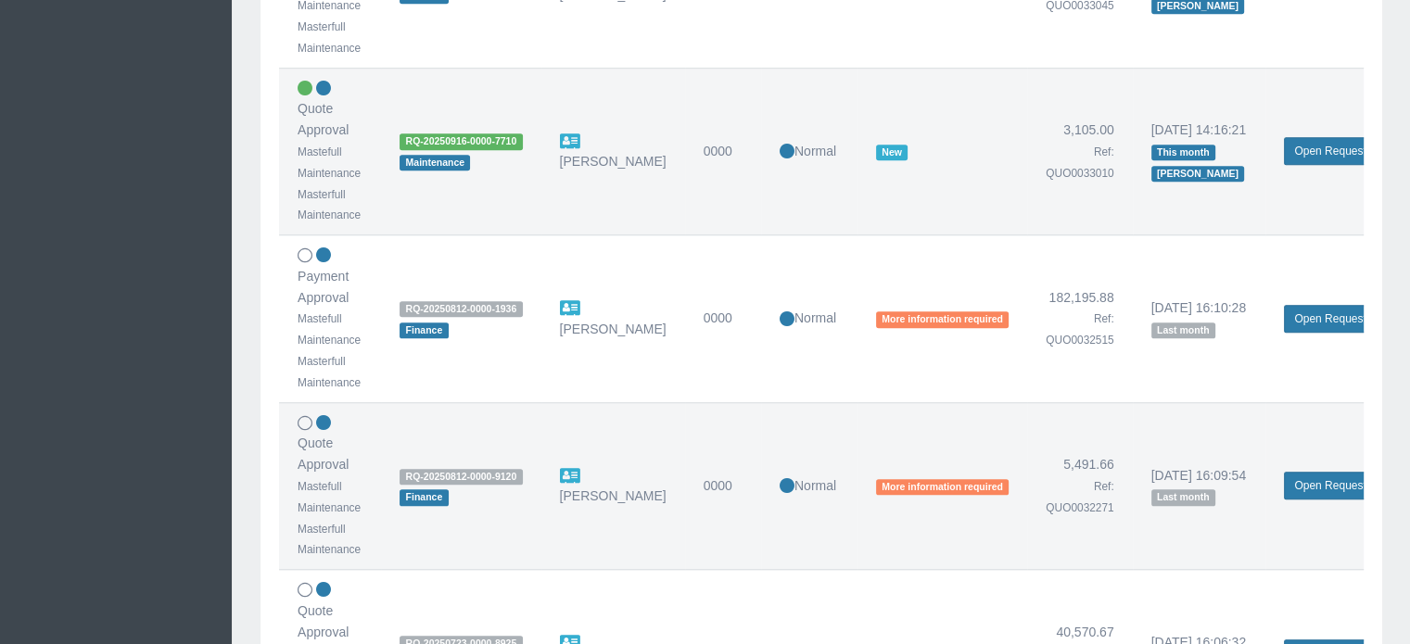
scroll to position [1483, 0]
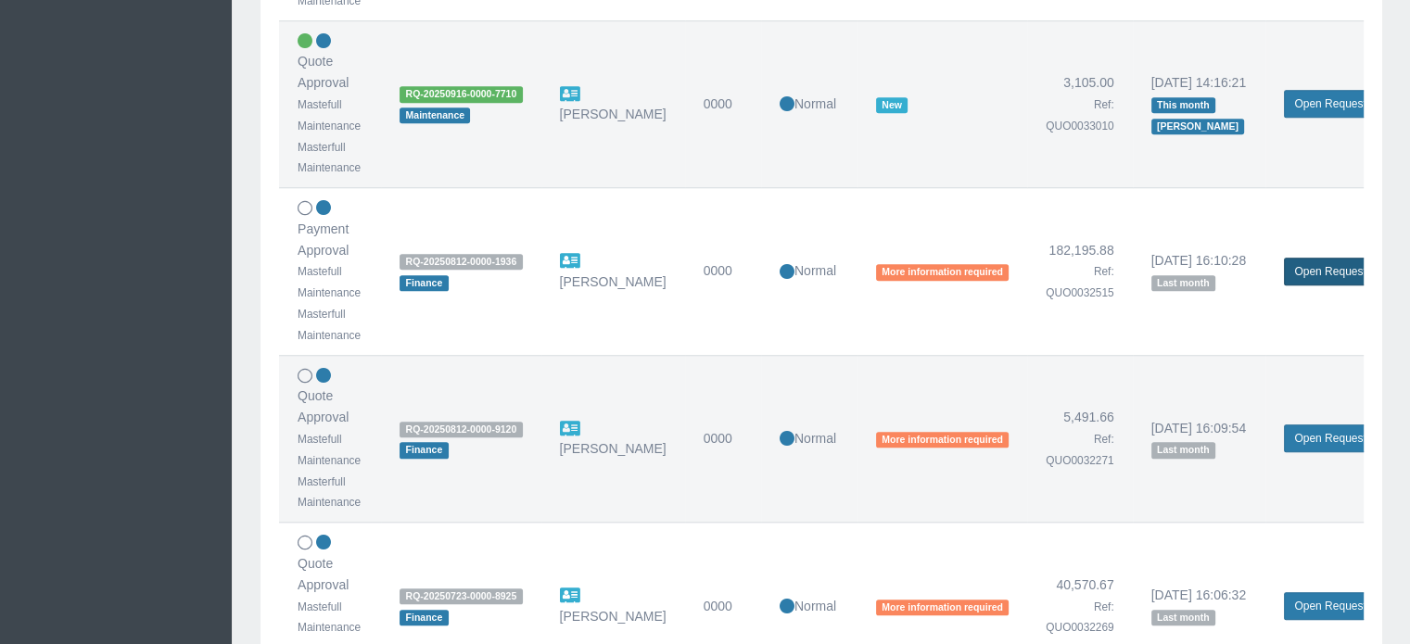
click at [1313, 270] on link "Open Request" at bounding box center [1330, 272] width 92 height 28
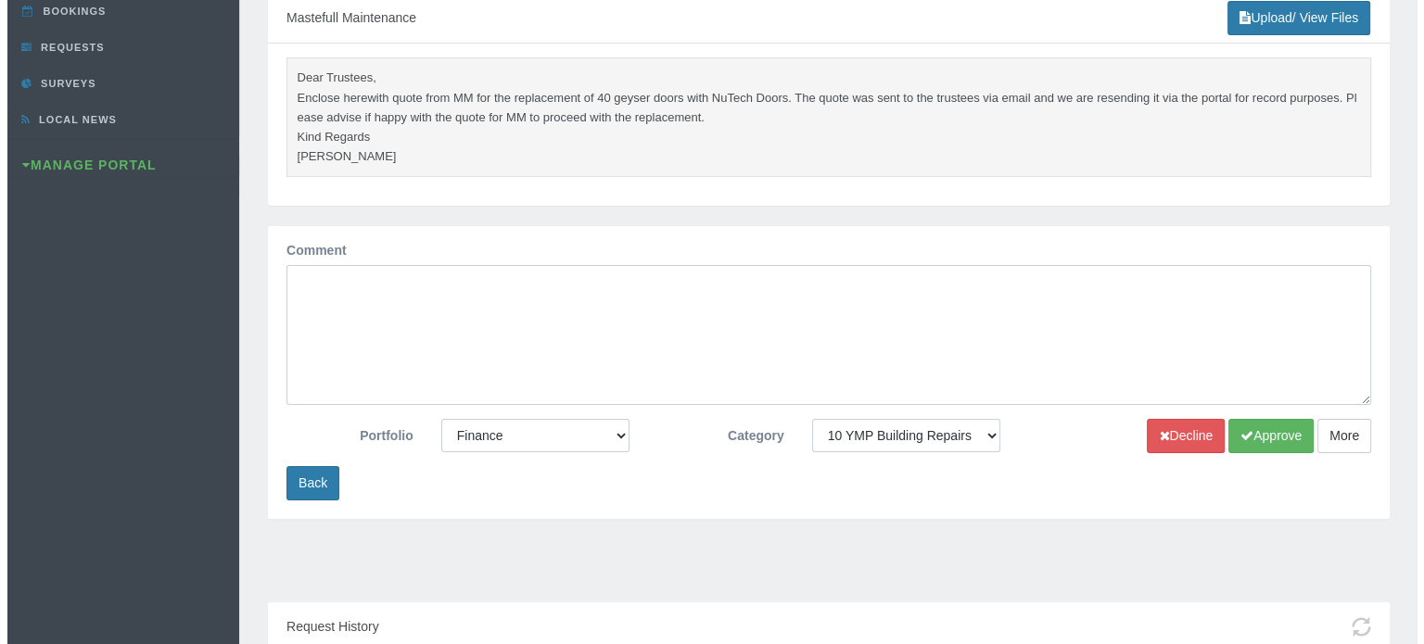
scroll to position [371, 0]
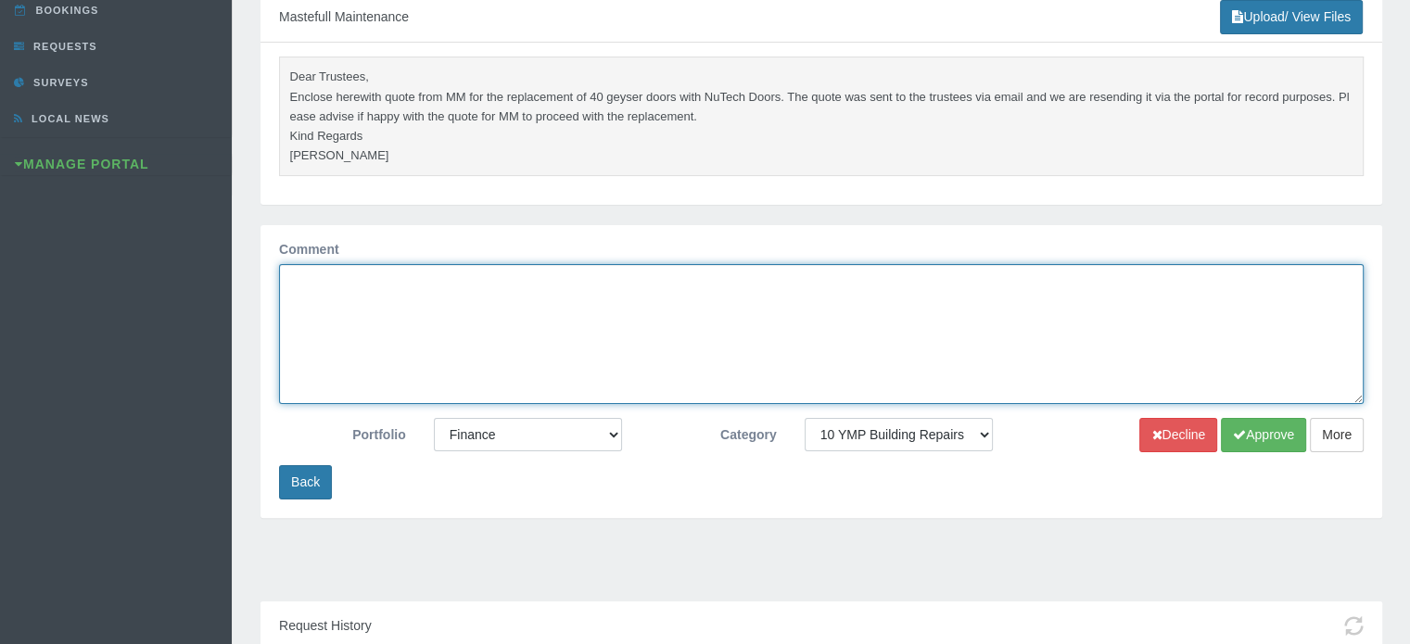
click at [478, 294] on textarea "Comment" at bounding box center [821, 334] width 1085 height 140
type textarea "Approved at trustee meeting [DATE]"
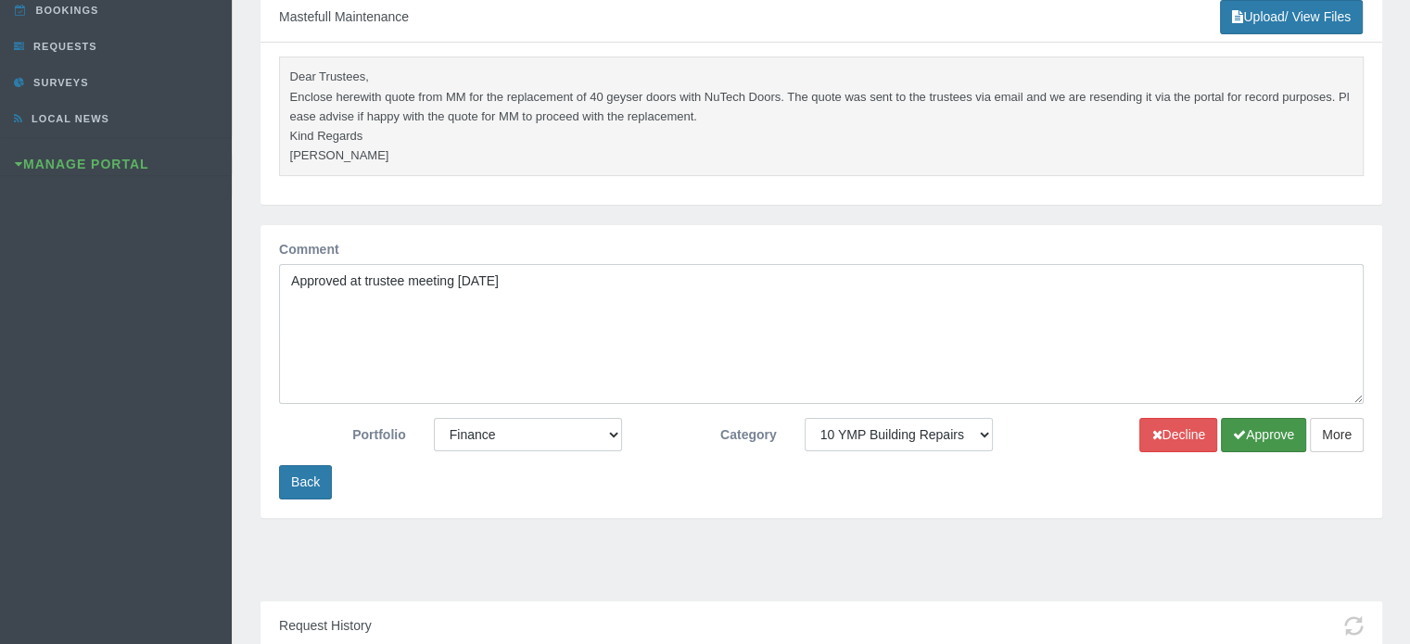
click at [1258, 418] on button "Approve" at bounding box center [1263, 435] width 85 height 34
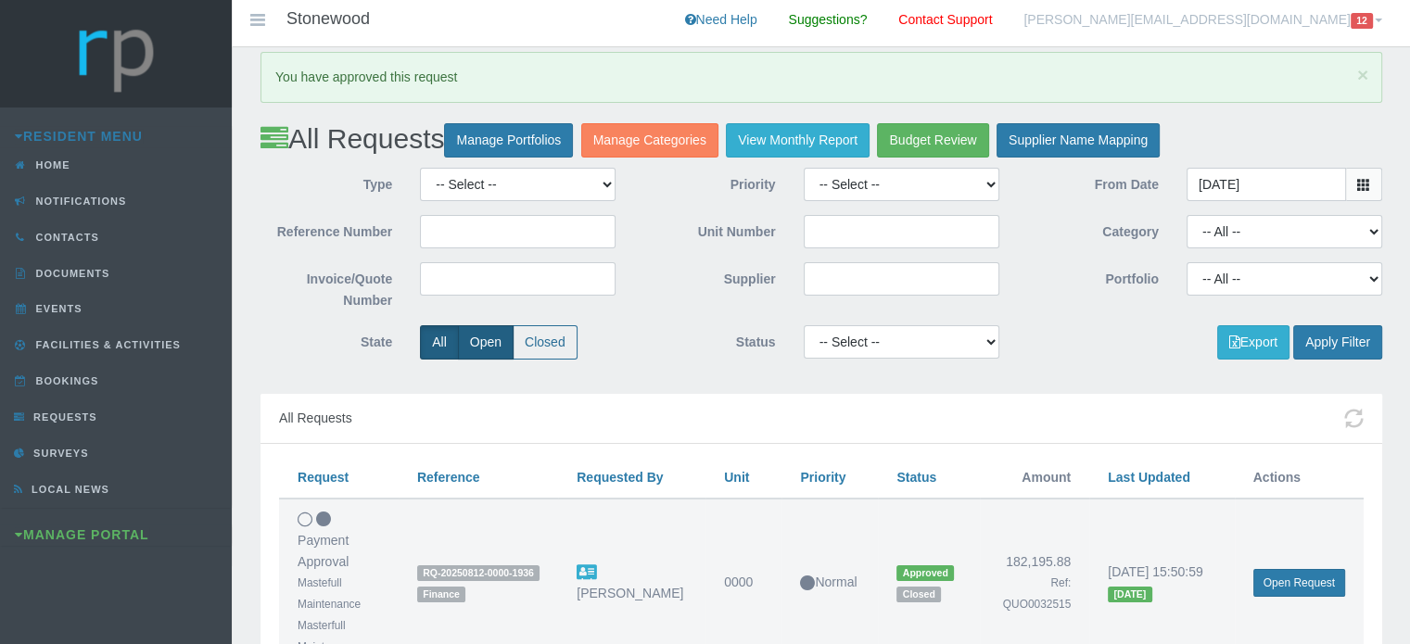
click at [482, 337] on label "Open" at bounding box center [486, 342] width 56 height 34
radio input "true"
click at [1350, 340] on button "Apply Filter" at bounding box center [1337, 342] width 89 height 34
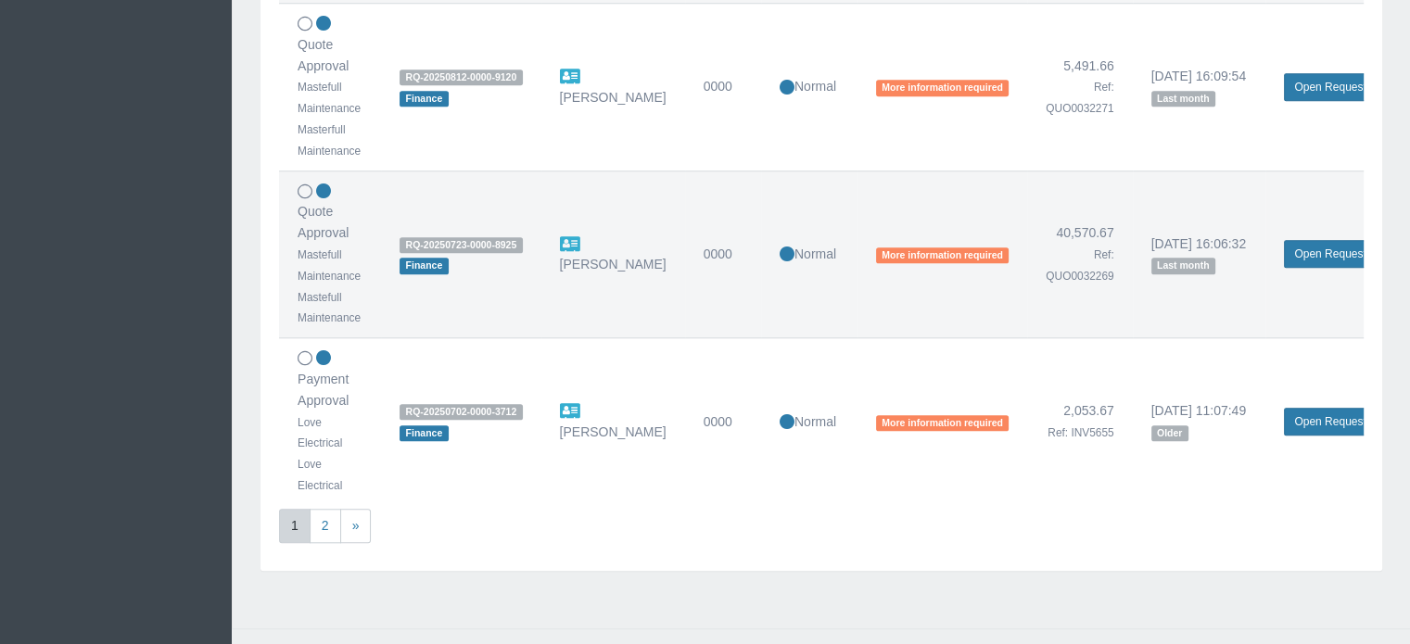
scroll to position [1669, 0]
click at [1320, 243] on link "Open Request" at bounding box center [1330, 253] width 92 height 28
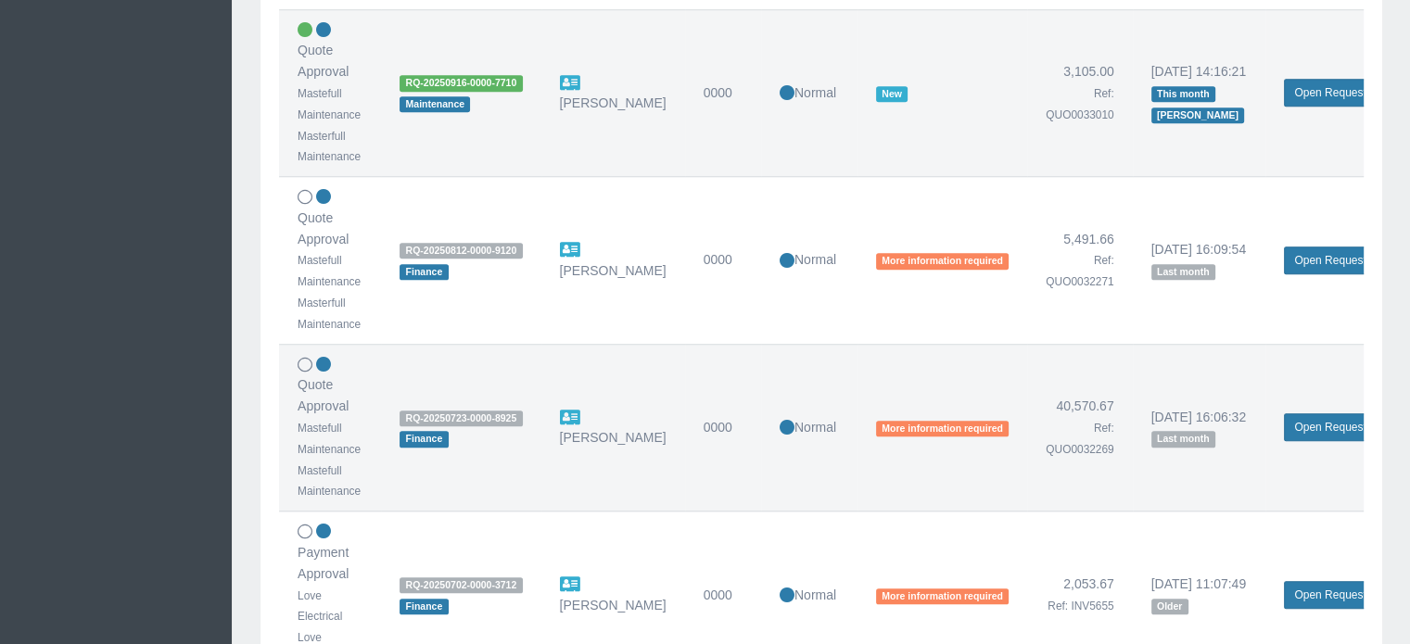
scroll to position [1483, 0]
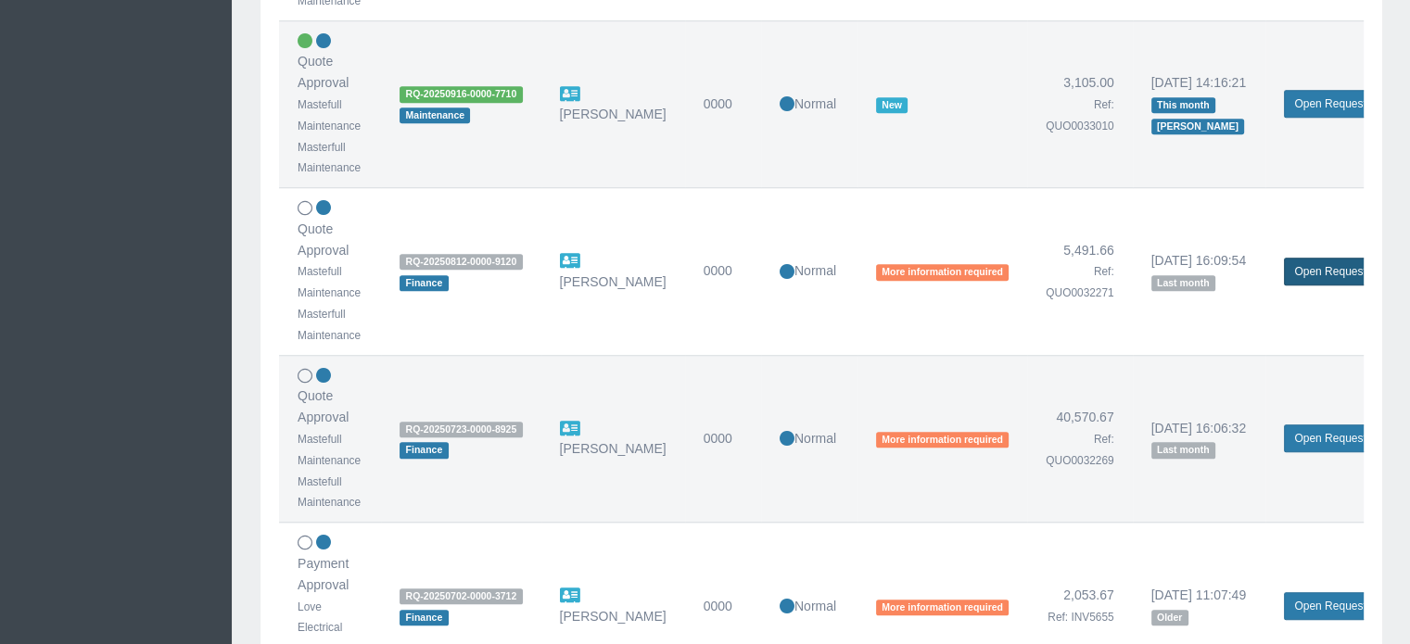
click at [1327, 270] on link "Open Request" at bounding box center [1330, 272] width 92 height 28
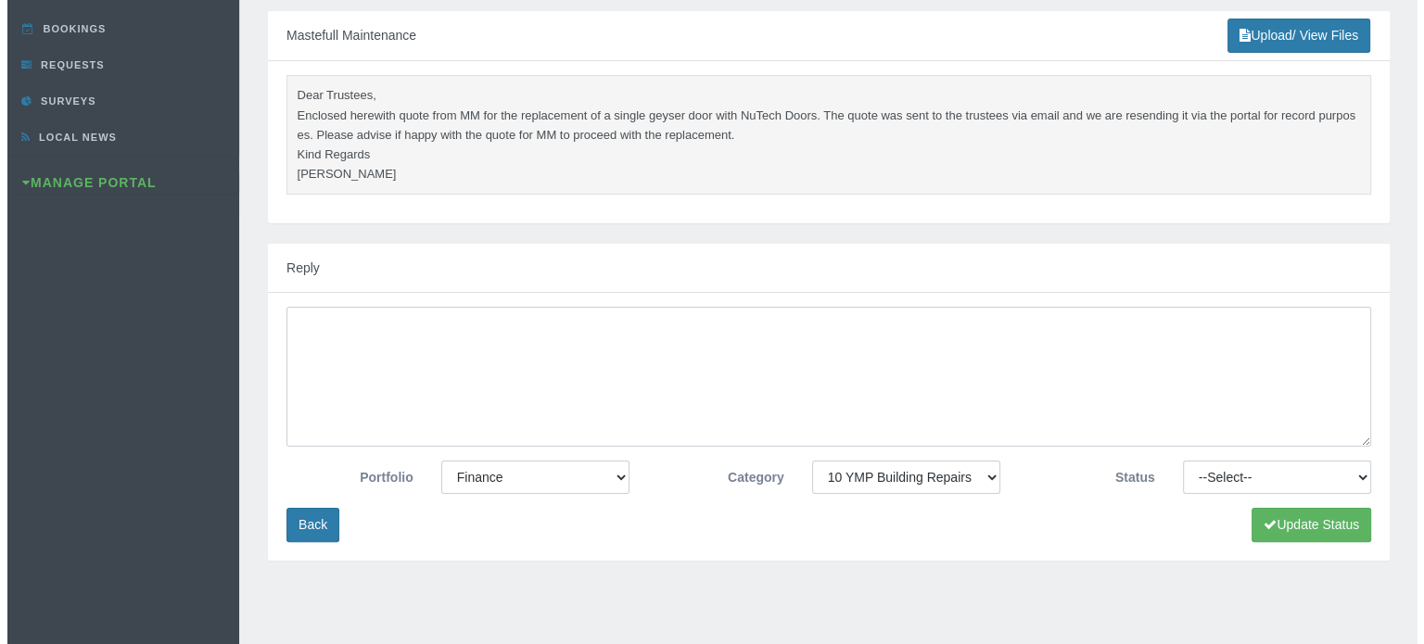
scroll to position [464, 0]
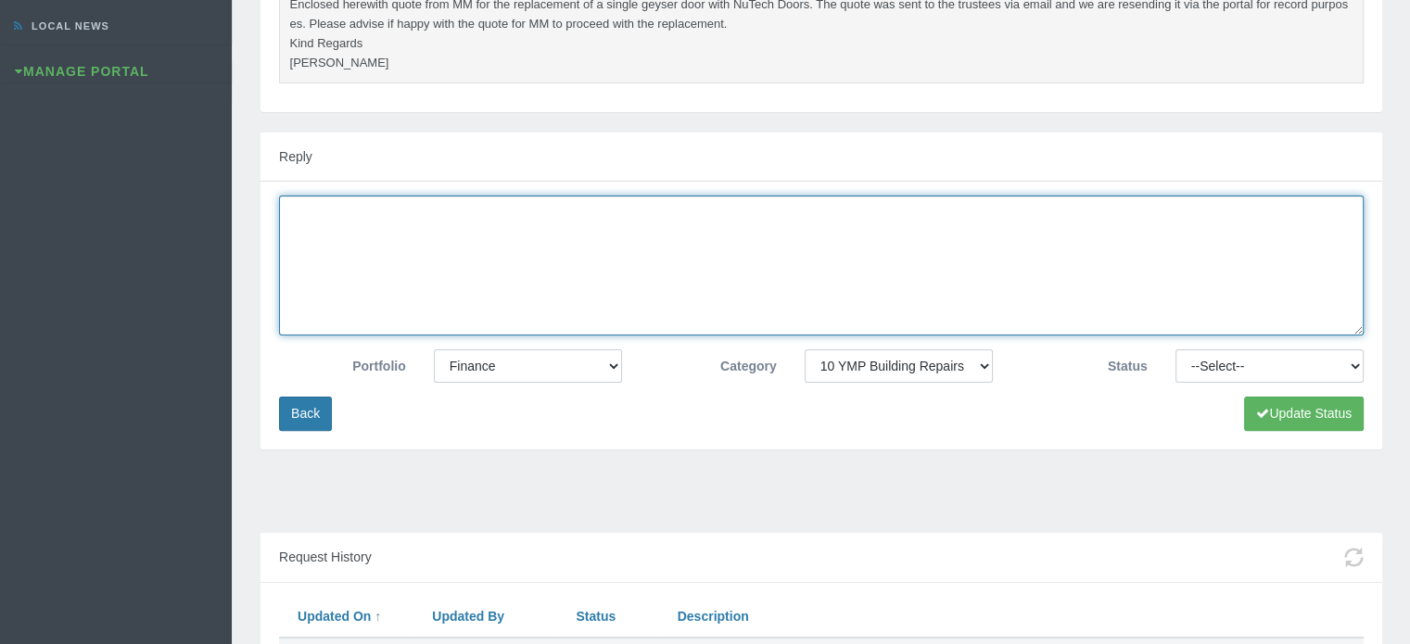
click at [789, 251] on textarea at bounding box center [821, 266] width 1085 height 140
type textarea "We decided to go with the whole project."
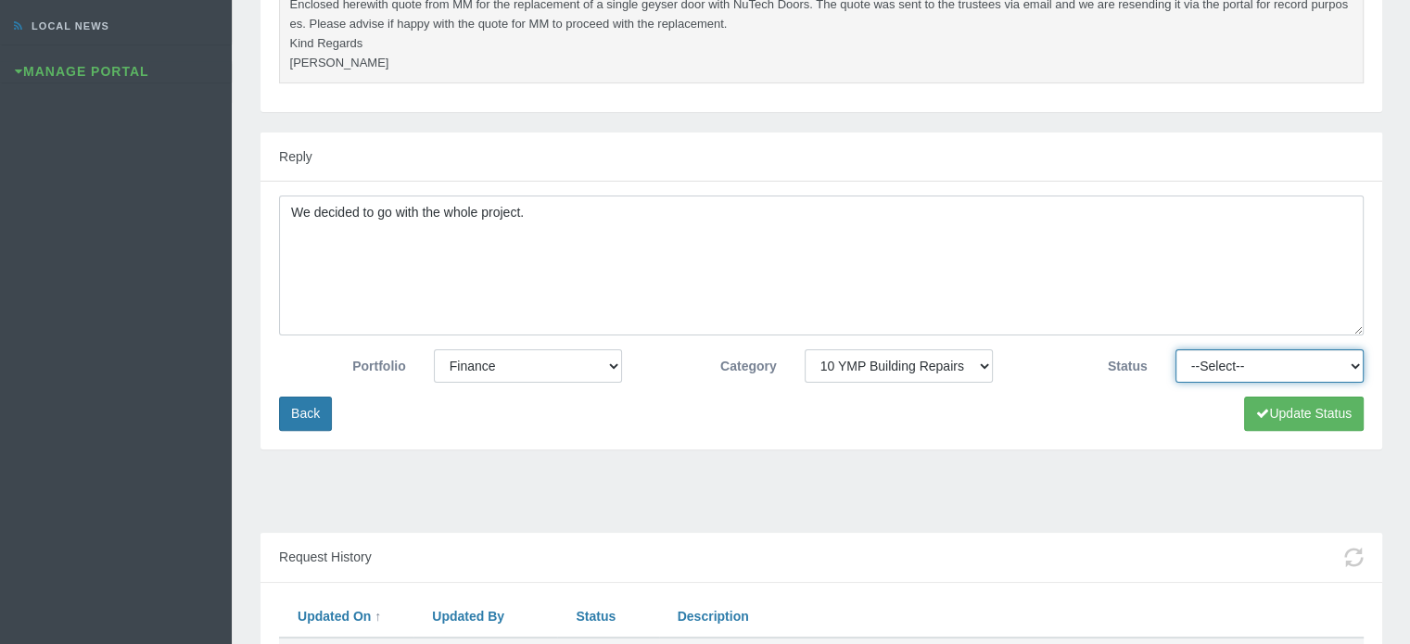
click at [1223, 363] on select "--Select-- Approved Cancelled Completed Declined More information required New …" at bounding box center [1269, 365] width 188 height 33
click at [1175, 349] on select "--Select-- Approved Cancelled Completed Declined More information required New …" at bounding box center [1269, 365] width 188 height 33
click at [1259, 361] on select "--Select-- Approved Cancelled Completed Declined More information required New …" at bounding box center [1269, 365] width 188 height 33
select select "COMPLETED"
click at [1175, 349] on select "--Select-- Approved Cancelled Completed Declined More information required New …" at bounding box center [1269, 365] width 188 height 33
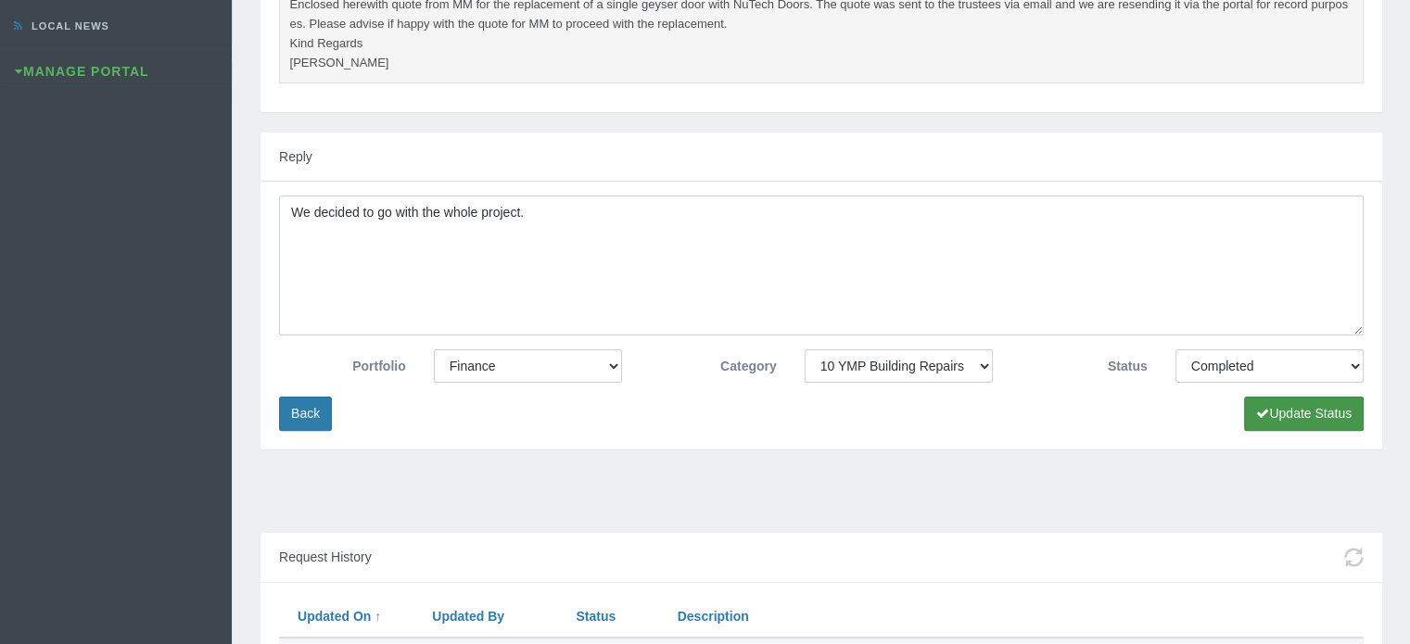
click at [1272, 412] on button "Update Status" at bounding box center [1304, 414] width 120 height 34
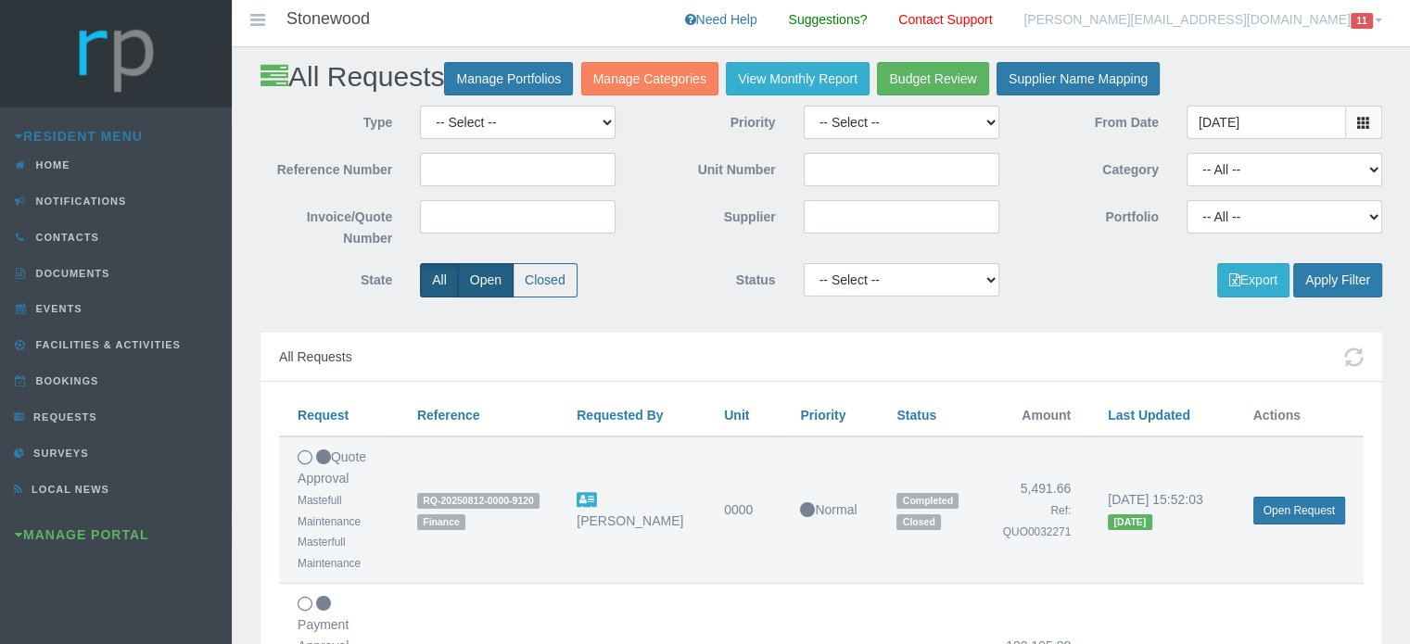
click at [479, 273] on label "Open" at bounding box center [486, 280] width 56 height 34
radio input "true"
click at [1332, 276] on button "Apply Filter" at bounding box center [1337, 280] width 89 height 34
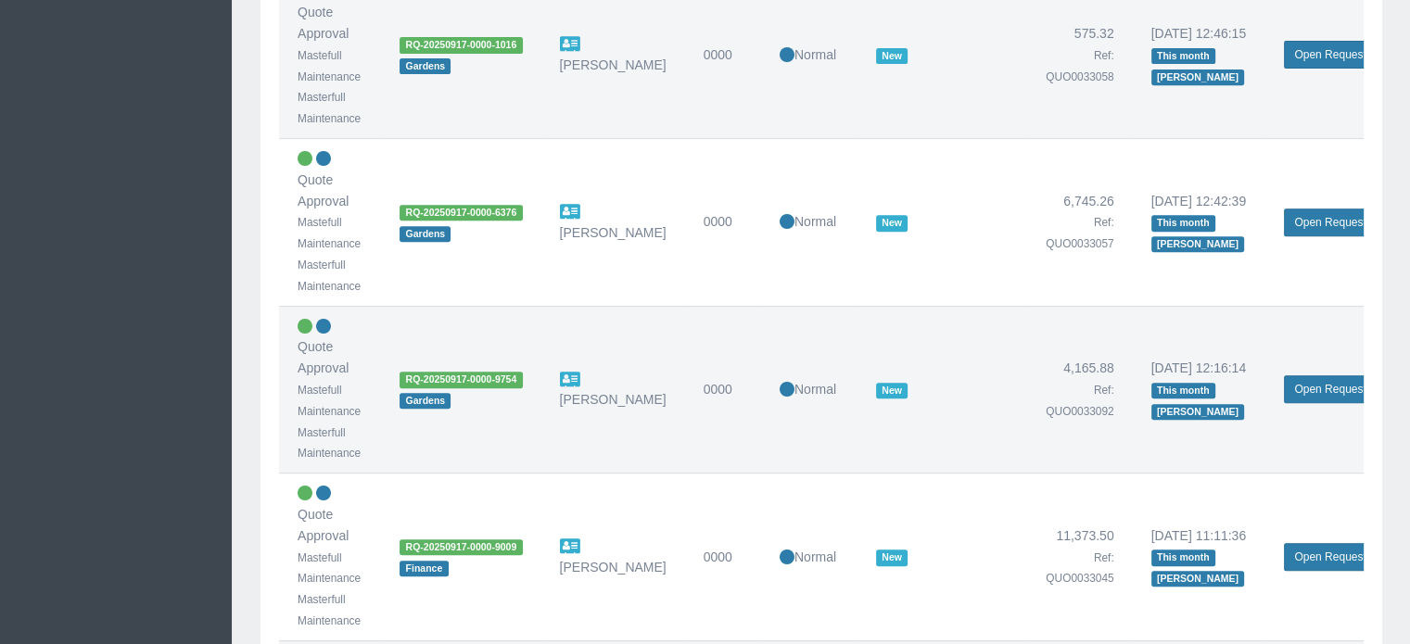
scroll to position [834, 0]
